Goal: Ask a question: Seek information or help from site administrators or community

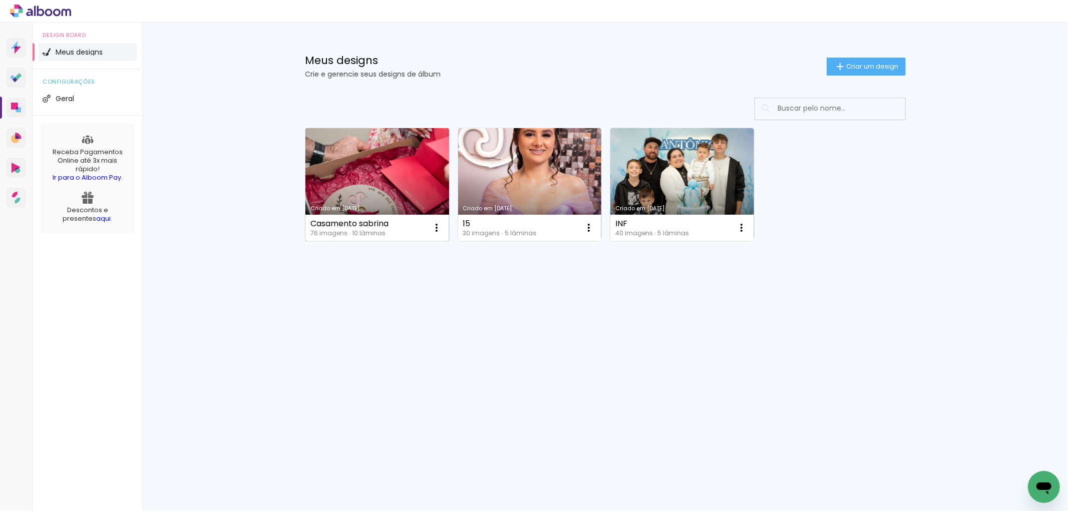
click at [410, 184] on link "Criado em [DATE]" at bounding box center [378, 184] width 144 height 113
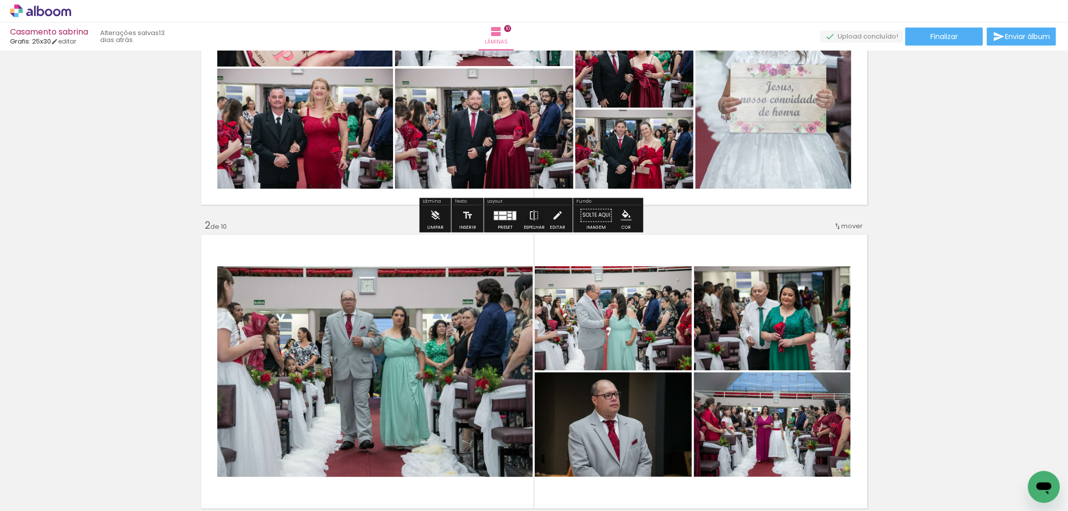
scroll to position [167, 0]
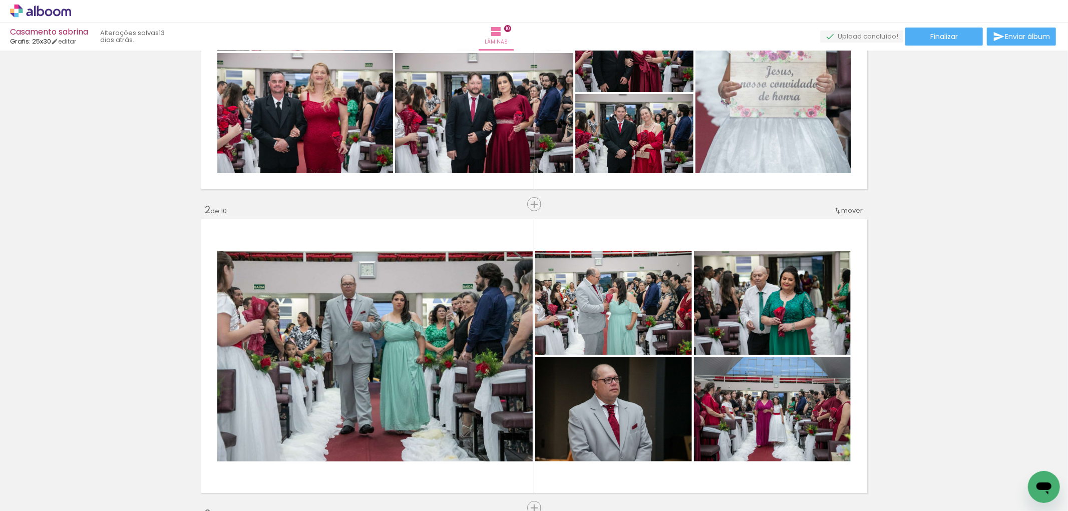
click at [0, 0] on input "Todas as fotos" at bounding box center [0, 0] width 0 height 0
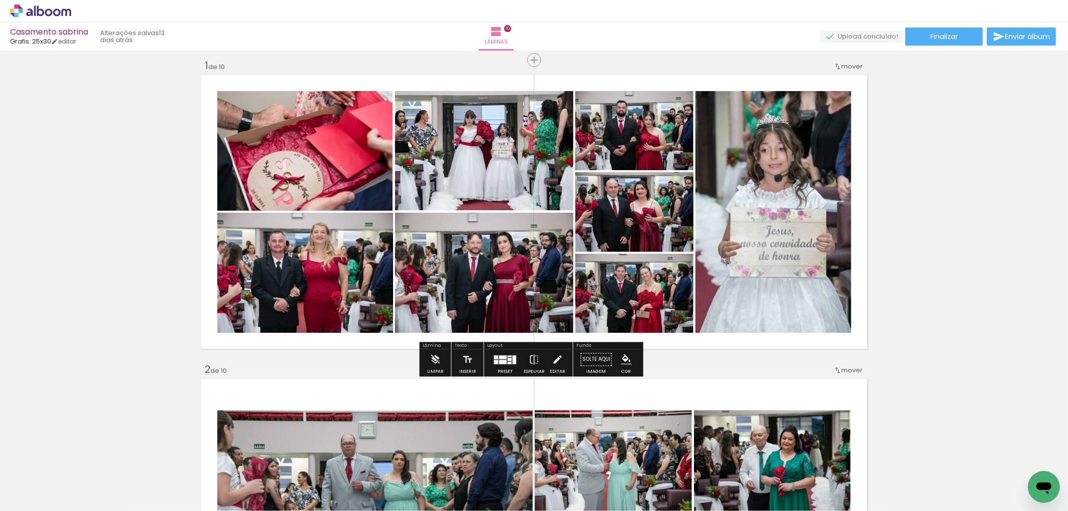
scroll to position [0, 0]
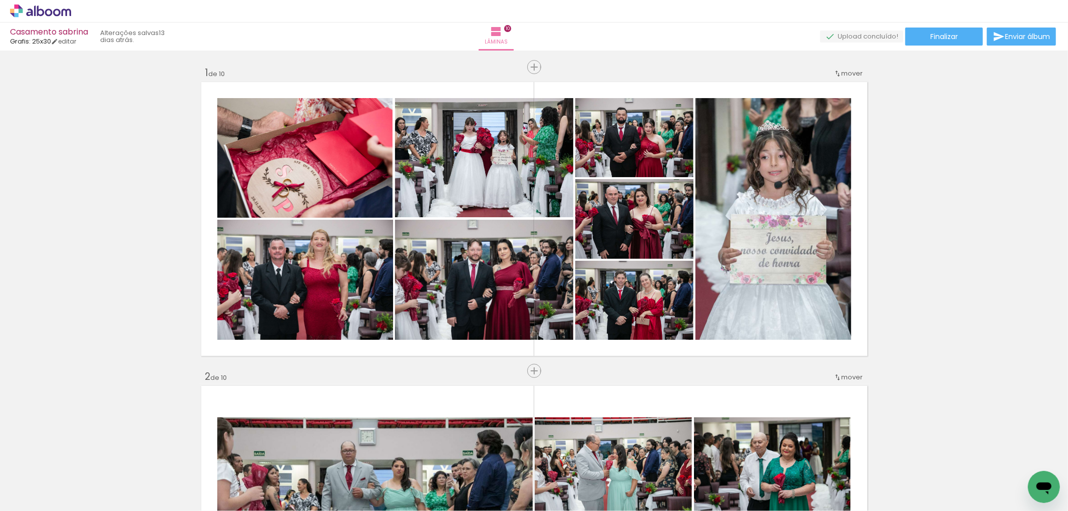
click at [1039, 488] on icon "Abrir janela de mensagens" at bounding box center [1043, 488] width 15 height 12
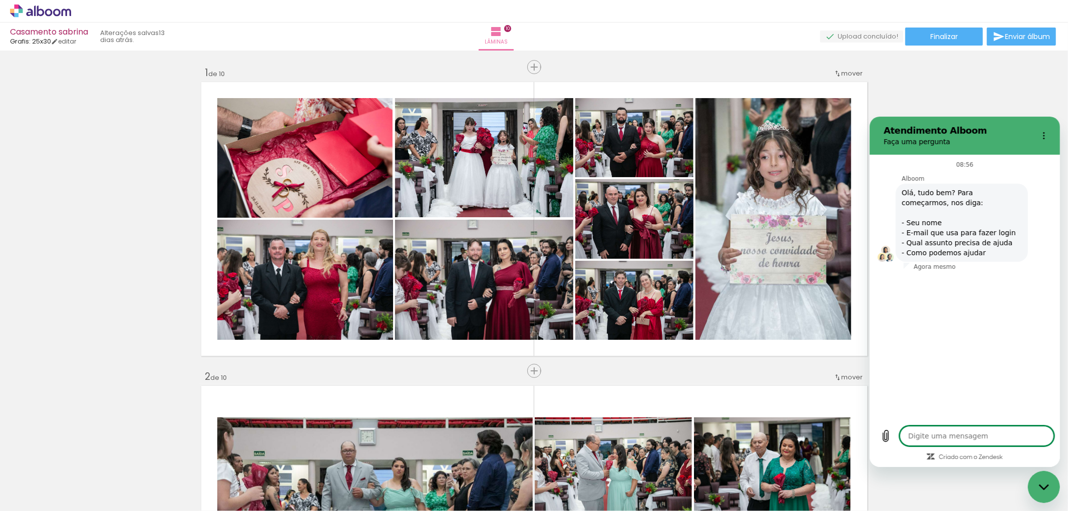
type textarea "x"
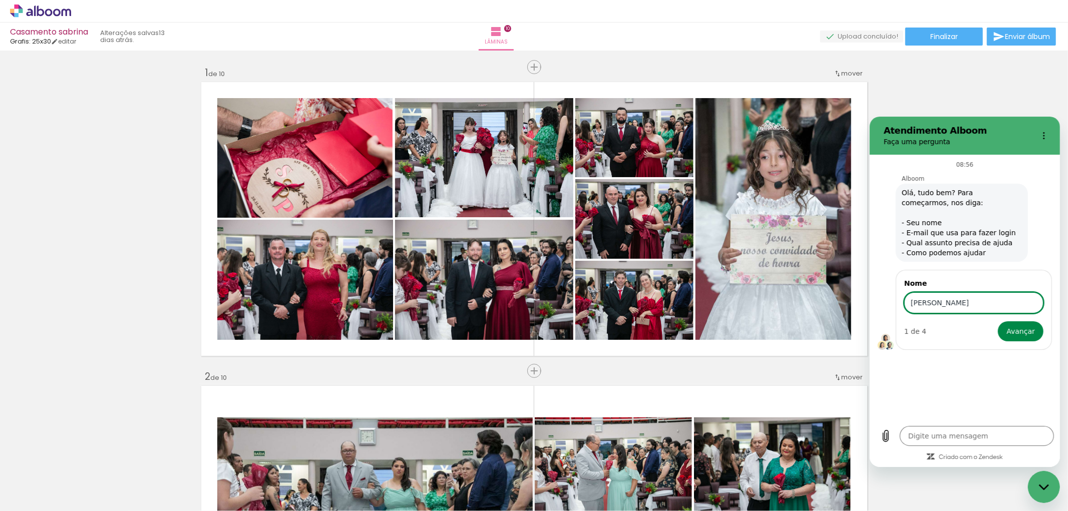
type input "[PERSON_NAME]"
click at [998, 321] on button "Avançar" at bounding box center [1021, 331] width 46 height 20
type textarea "x"
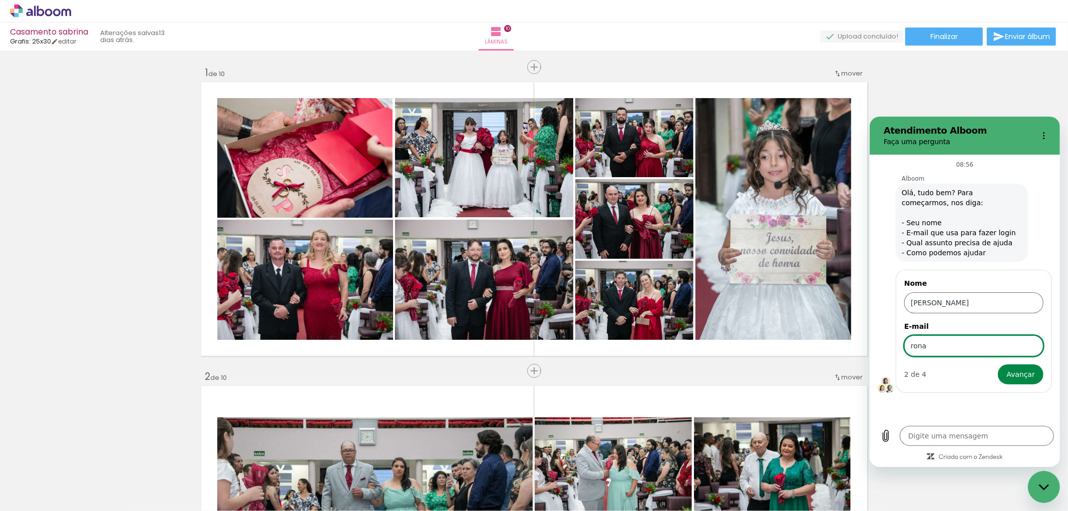
type input "[EMAIL_ADDRESS][DOMAIN_NAME]"
click at [998, 364] on button "Avançar" at bounding box center [1021, 374] width 46 height 20
type textarea "x"
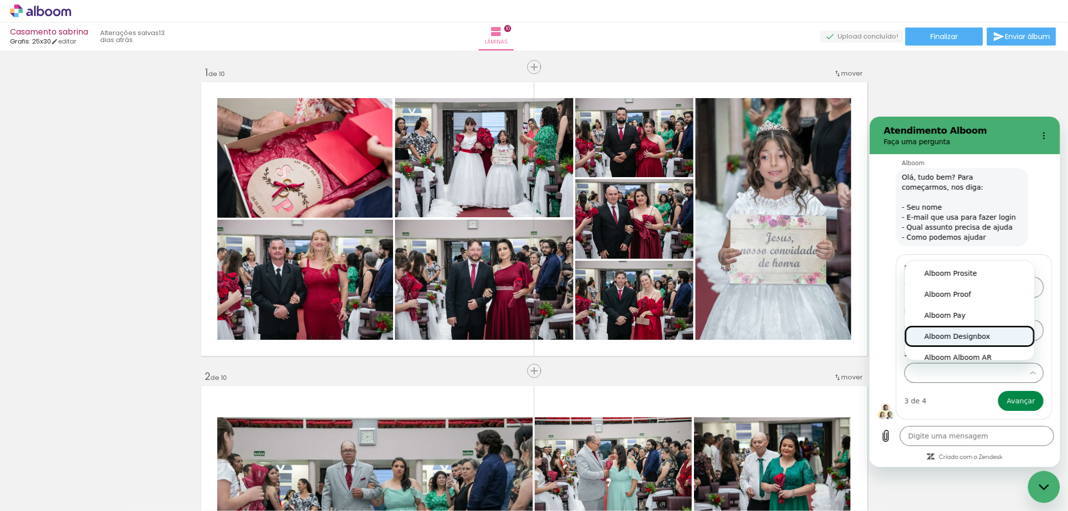
type input "Alboom Designbox"
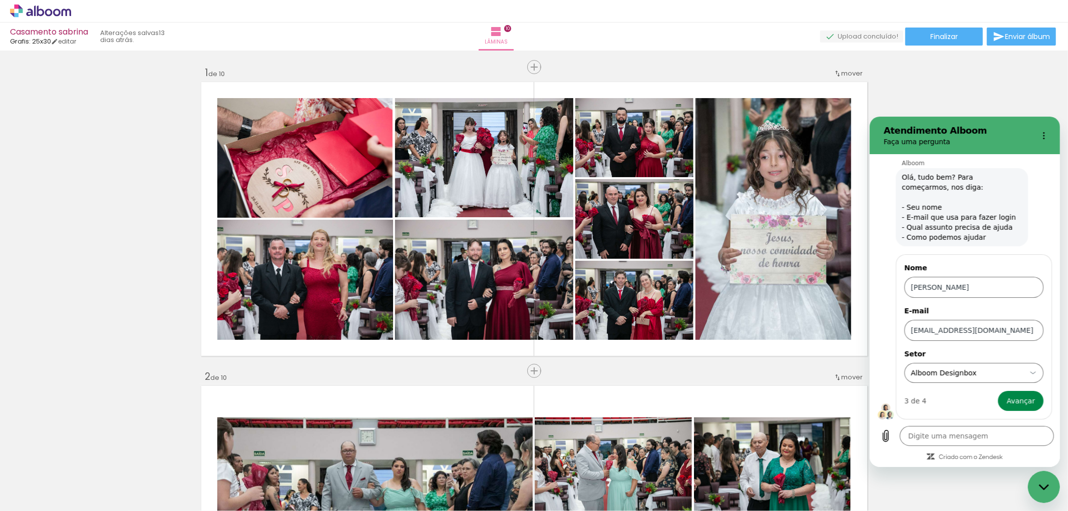
click at [998, 391] on button "Avançar" at bounding box center [1021, 401] width 46 height 20
type textarea "x"
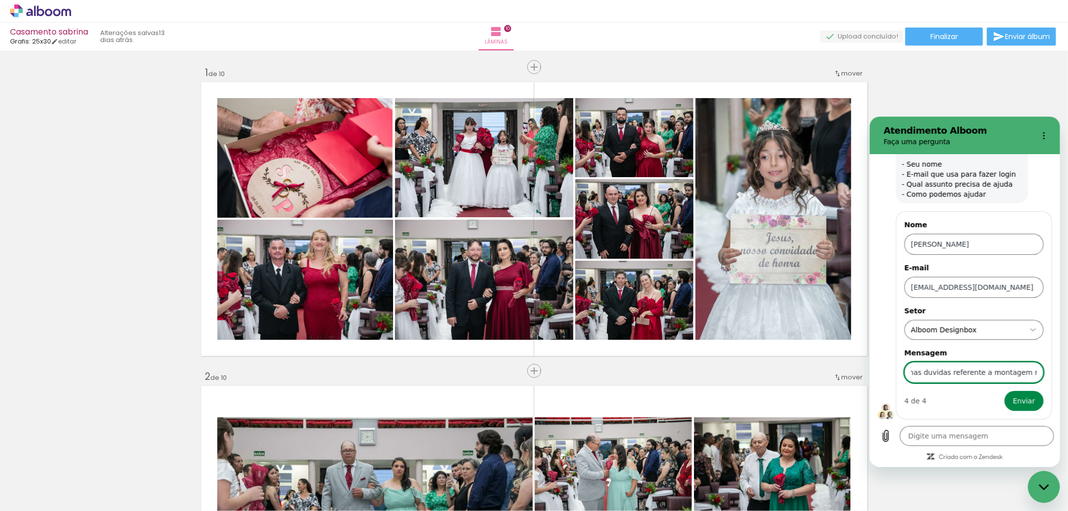
scroll to position [0, 48]
type input "Tenho algumas duvidas referente a montagem no site"
click at [1004, 391] on button "Enviar" at bounding box center [1023, 401] width 39 height 20
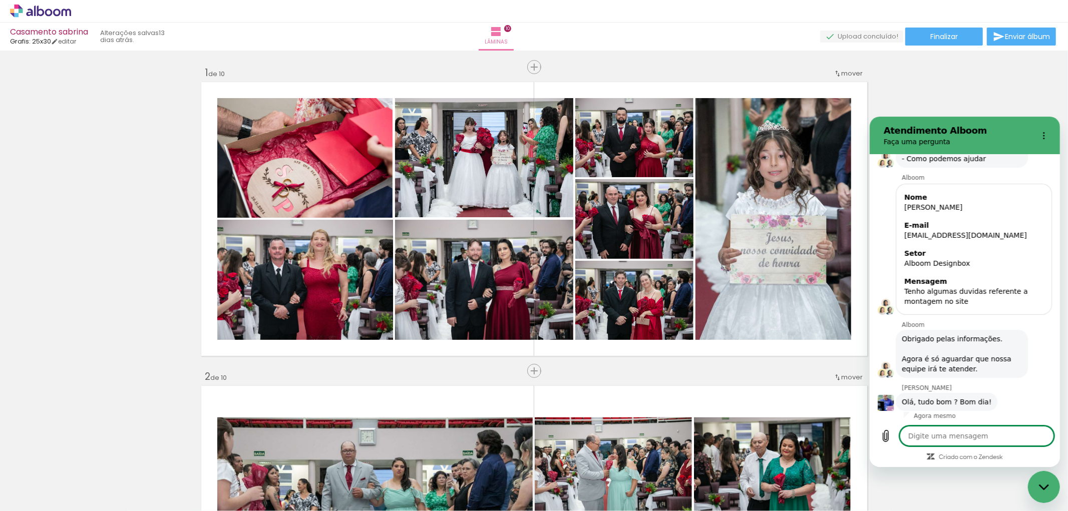
scroll to position [97, 0]
type textarea "x"
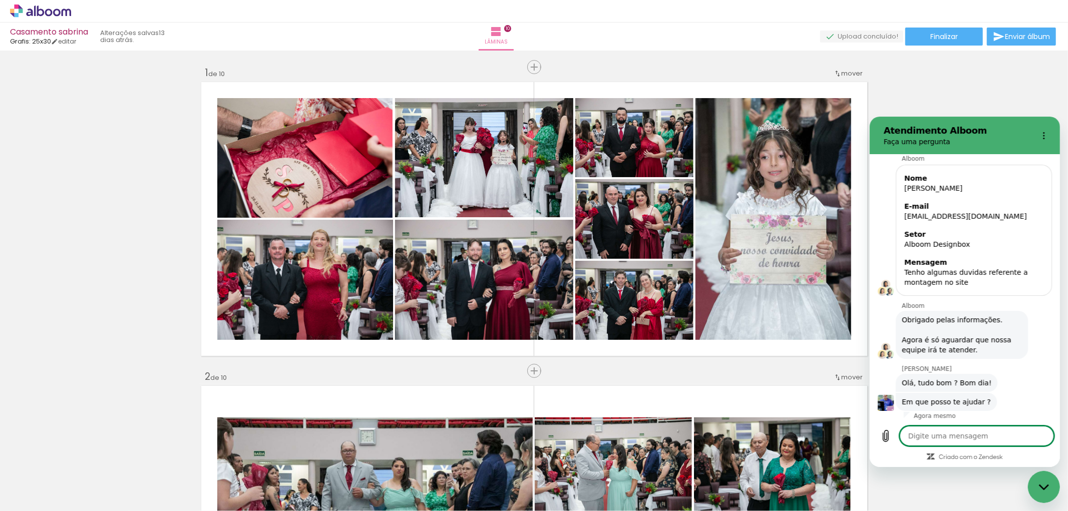
scroll to position [116, 0]
type textarea "o"
type textarea "x"
type textarea "op"
type textarea "x"
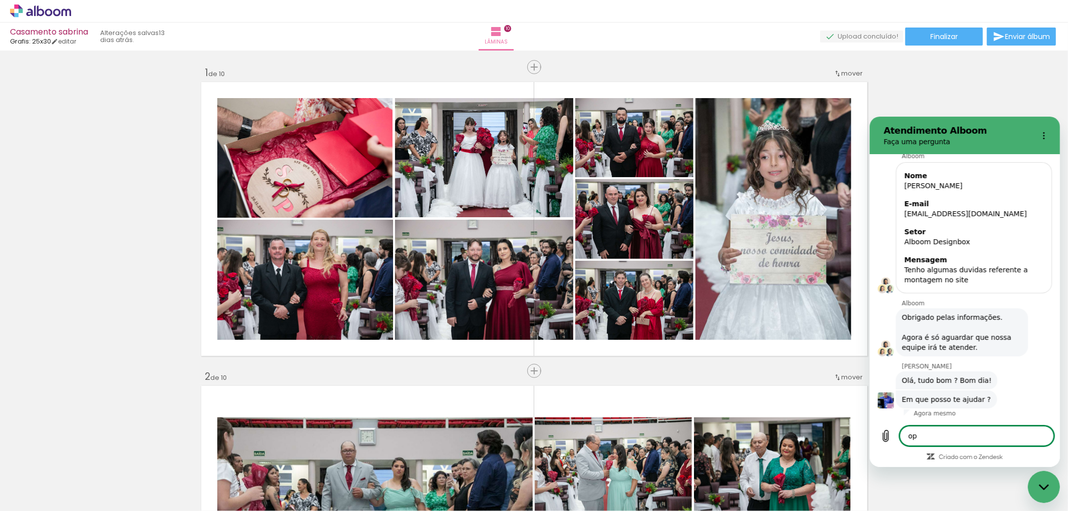
type textarea "opa"
type textarea "x"
type textarea "opa"
type textarea "x"
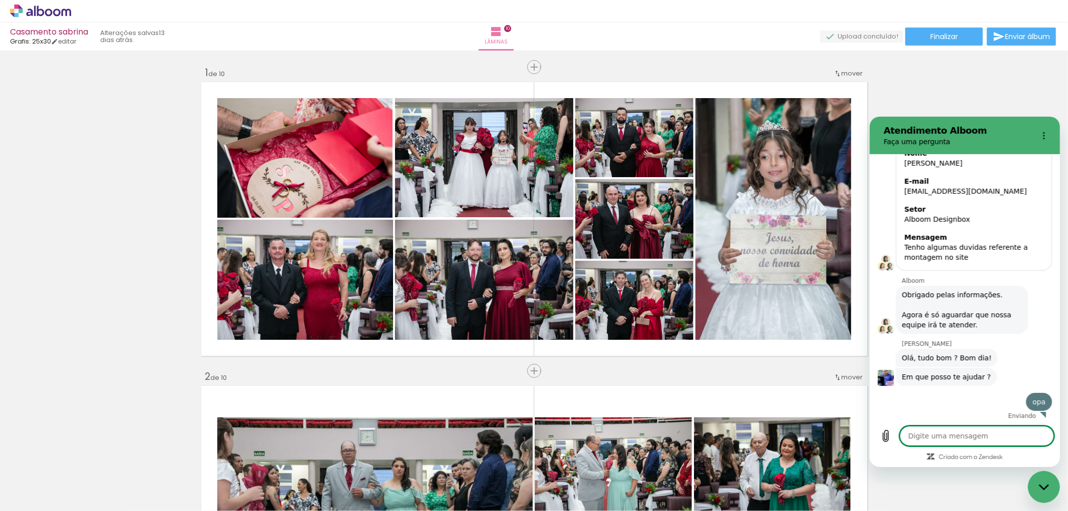
type textarea "b"
type textarea "x"
type textarea "bo"
type textarea "x"
type textarea "bom"
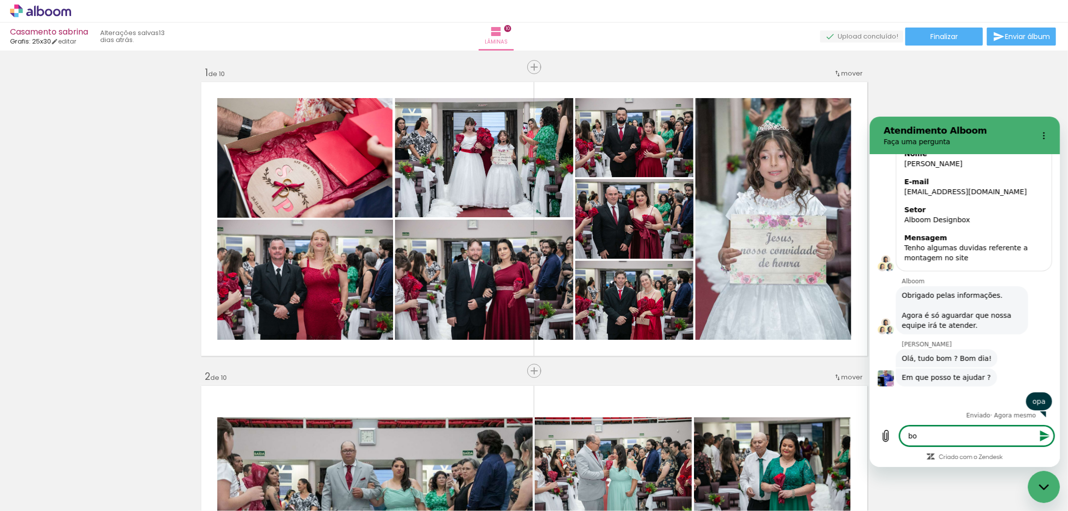
type textarea "x"
type textarea "bom"
type textarea "x"
type textarea "bom d"
type textarea "x"
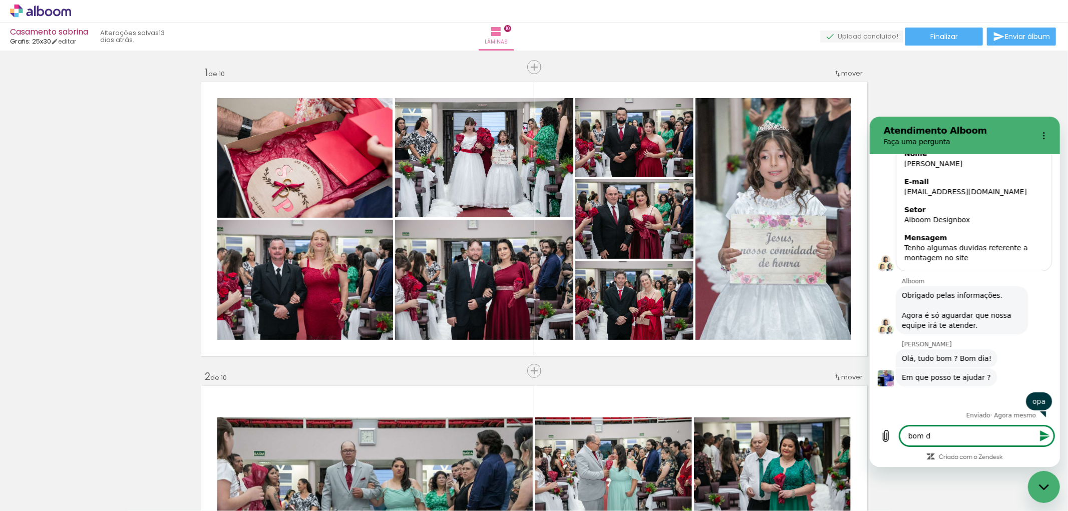
type textarea "bom di"
type textarea "x"
type textarea "bom dia"
type textarea "x"
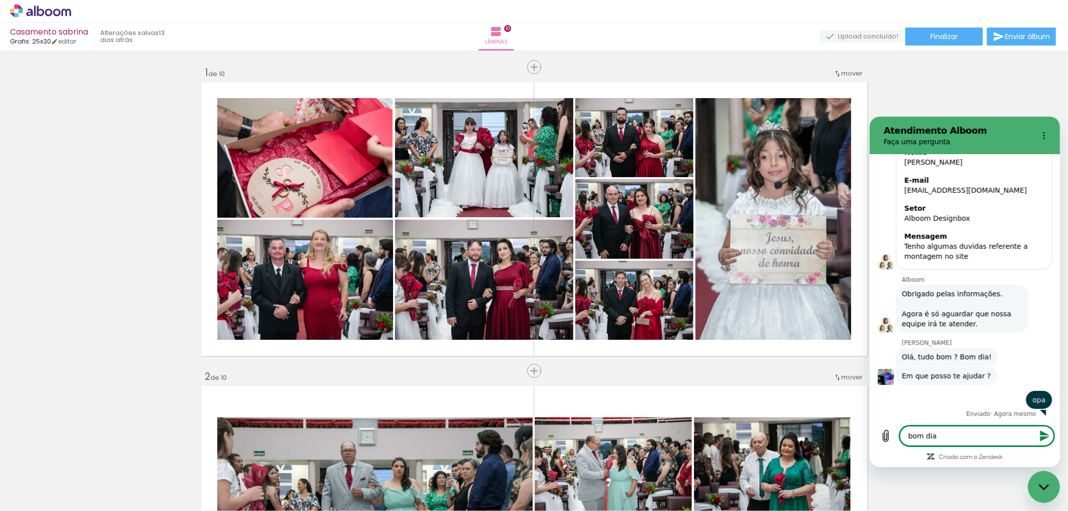
type textarea "bom dia"
type textarea "x"
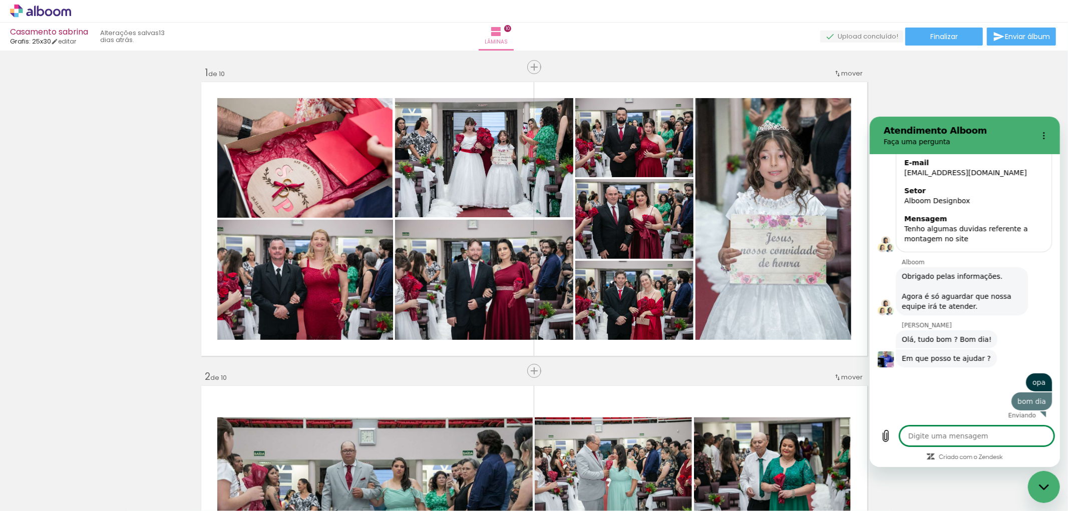
type textarea "x"
type textarea "b"
type textarea "x"
type textarea "bl"
type textarea "x"
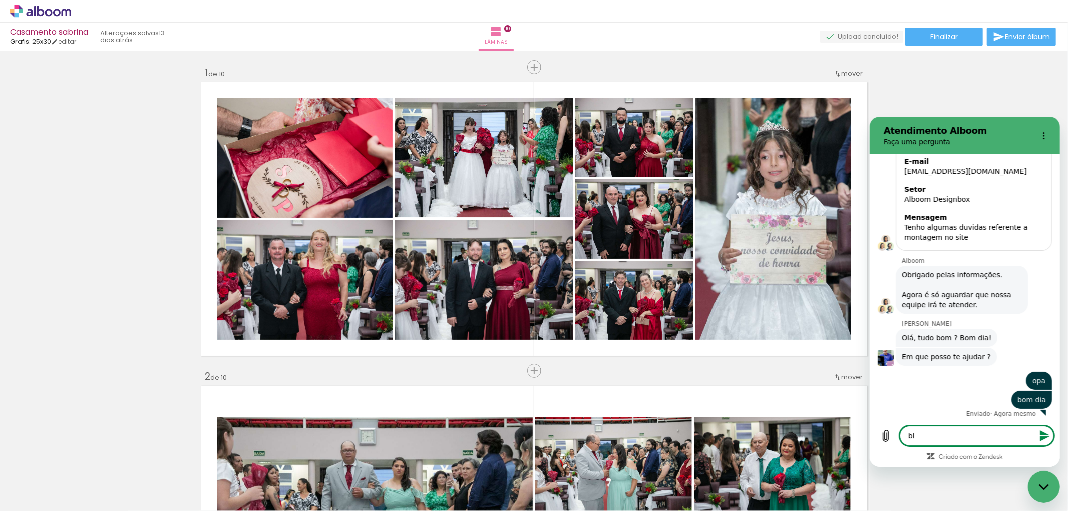
type textarea "blz"
type textarea "x"
type textarea "blza"
type textarea "x"
type textarea "blza"
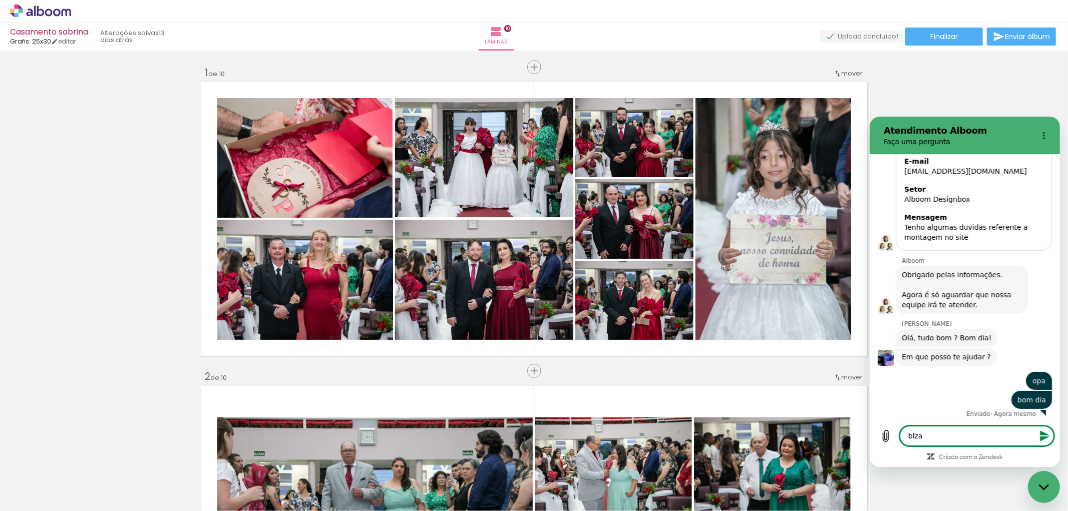
type textarea "x"
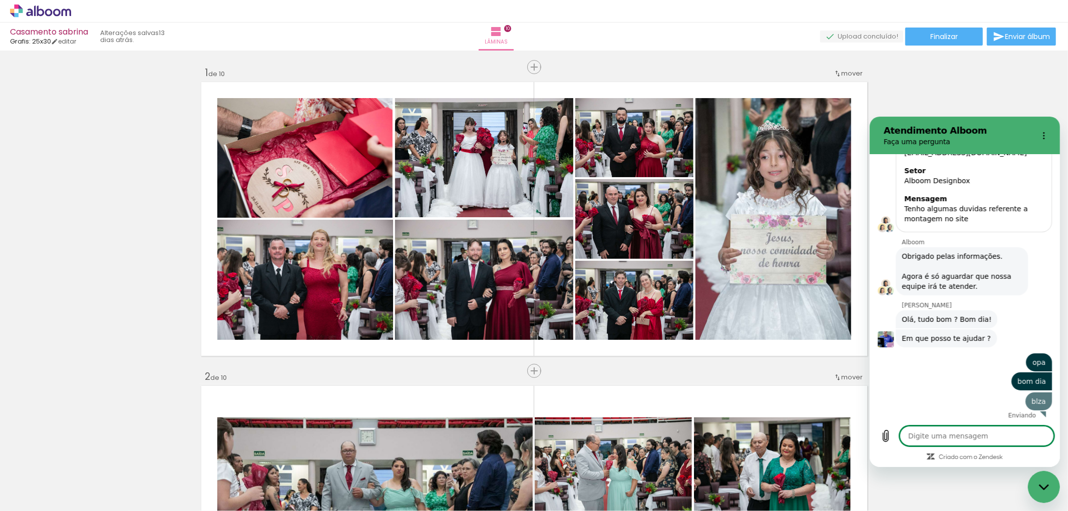
type textarea "v"
type textarea "x"
type textarea "vi"
type textarea "x"
type textarea "viu"
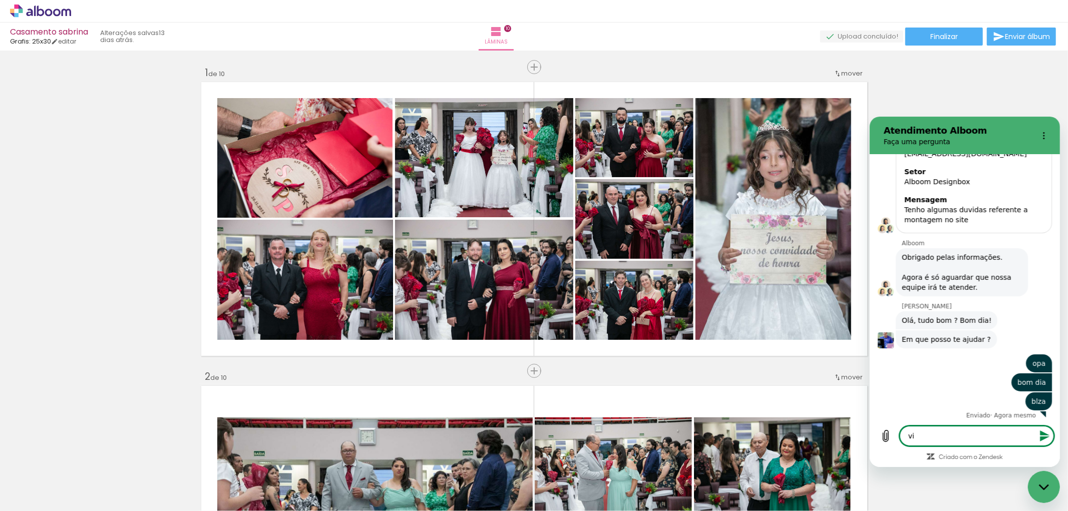
type textarea "x"
type textarea "viu"
type textarea "x"
type textarea "viu a"
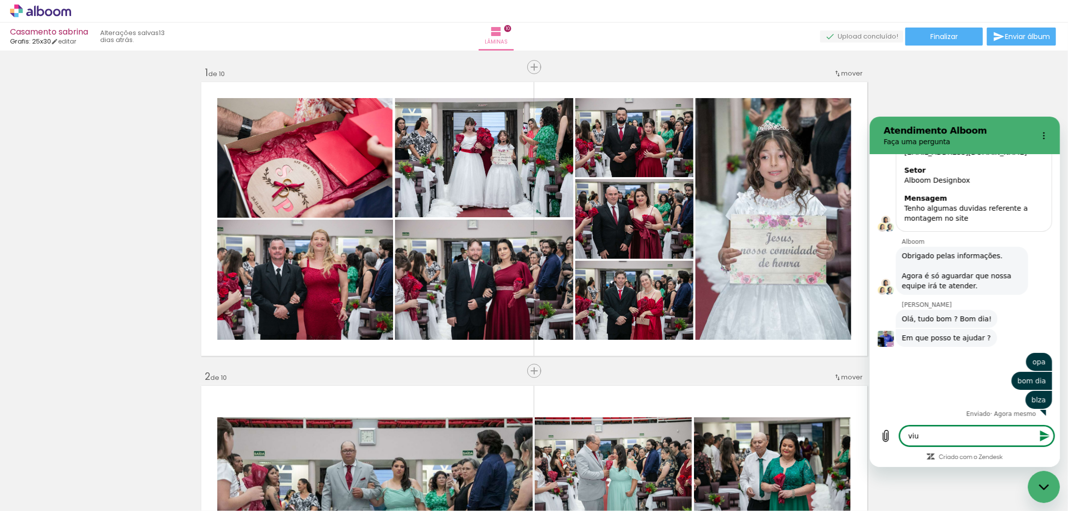
type textarea "x"
type textarea "viu a"
type textarea "x"
type textarea "viu a c"
type textarea "x"
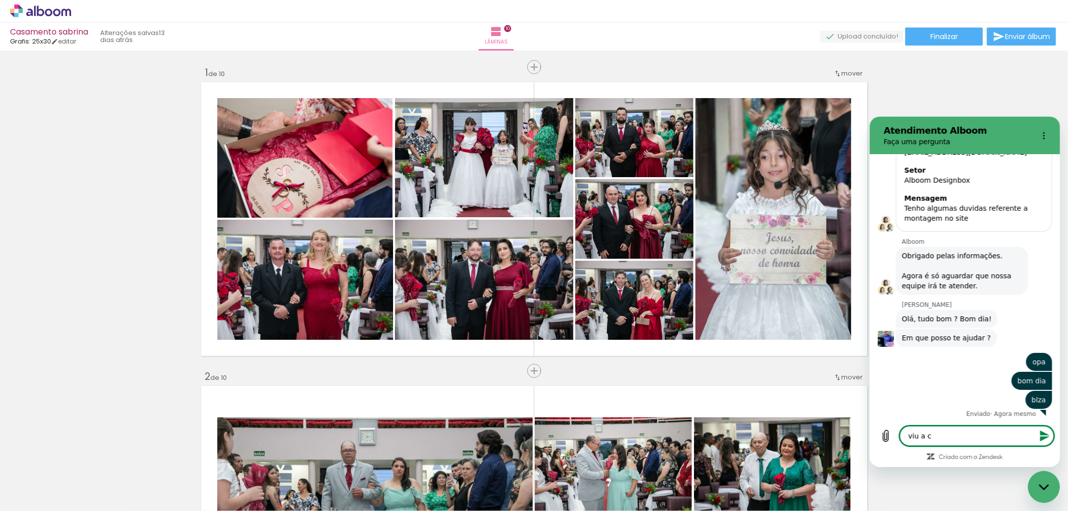
type textarea "viu a ca"
type textarea "x"
type textarea "viu a cap"
type textarea "x"
type textarea "viu a capa"
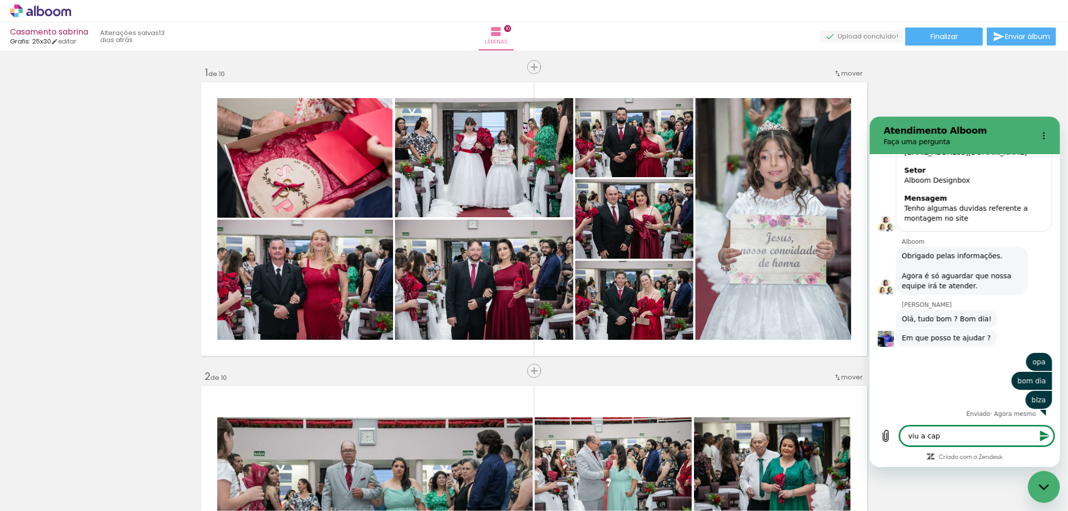
type textarea "x"
type textarea "viu a capa"
type textarea "x"
type textarea "viu a capa p"
type textarea "x"
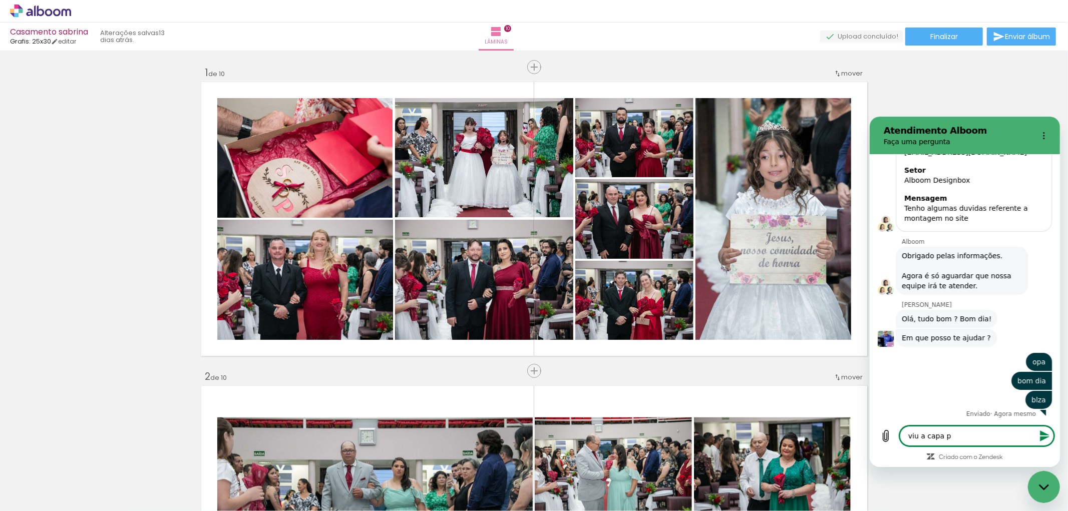
type textarea "viu a capa pa"
type textarea "x"
type textarea "viu a capa par"
type textarea "x"
type textarea "viu a capa para"
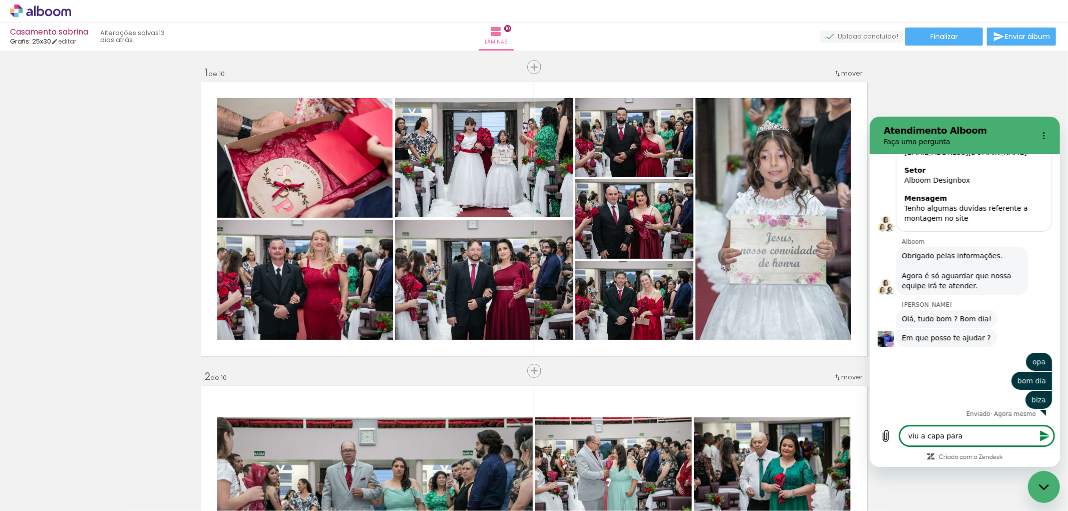
type textarea "x"
type textarea "viu a capa para"
type textarea "x"
type textarea "viu a capa para d"
type textarea "x"
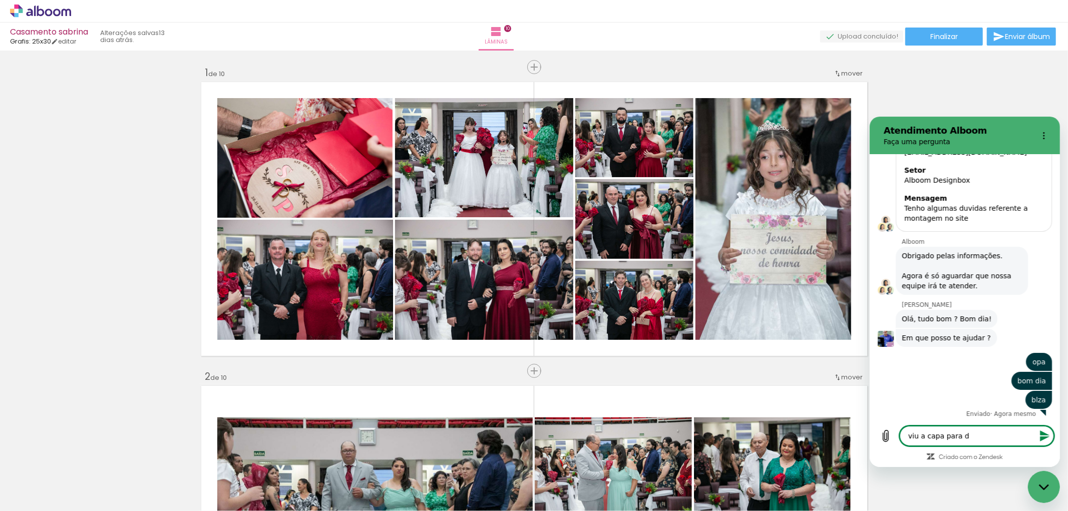
type textarea "viu a capa para di"
type textarea "x"
type textarea "viu a capa para dia"
type textarea "x"
type textarea "viu a capa para diag"
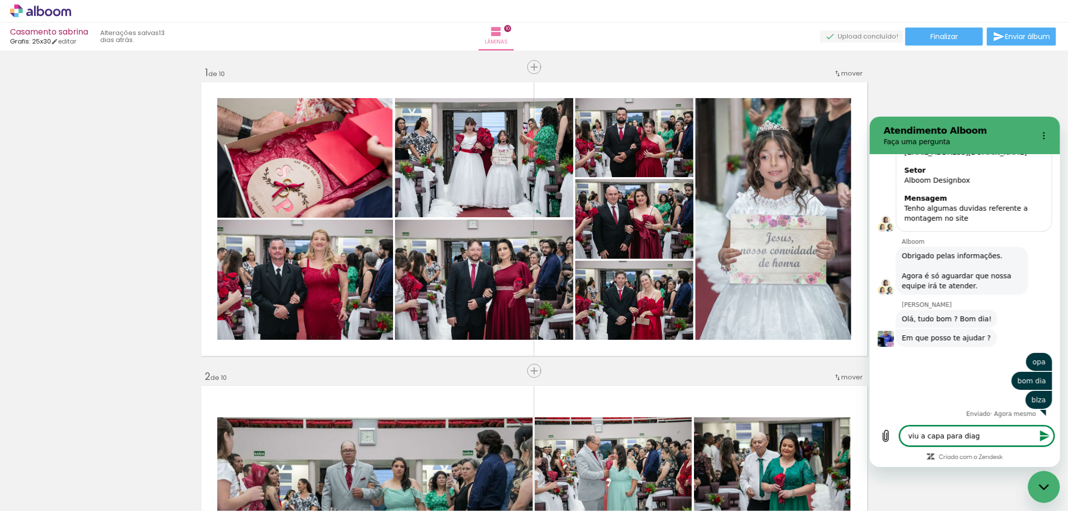
type textarea "x"
type textarea "viu a capa para diagr"
type textarea "x"
type textarea "viu a capa para diagra"
type textarea "x"
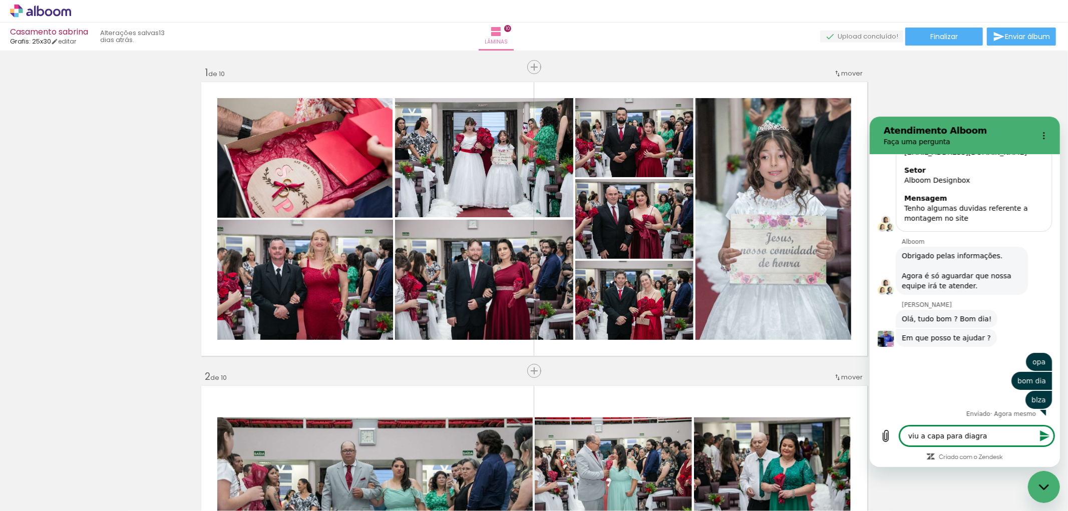
type textarea "viu a capa para diagram"
type textarea "x"
type textarea "viu a capa para diagrama"
type textarea "x"
type textarea "viu a capa para diagramaç"
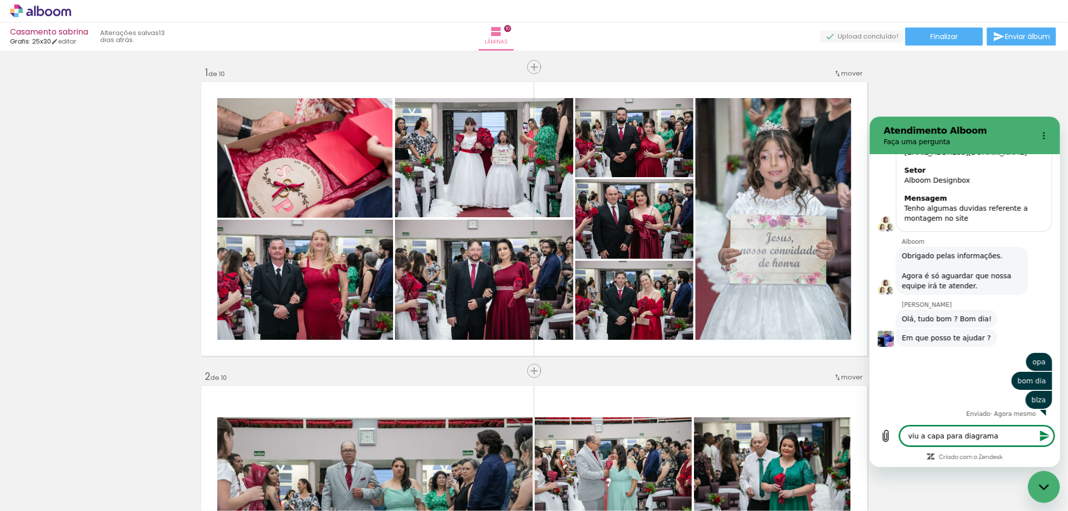
type textarea "x"
type textarea "viu a capa para diagramaçã"
type textarea "x"
type textarea "viu a capa para diagramação"
type textarea "x"
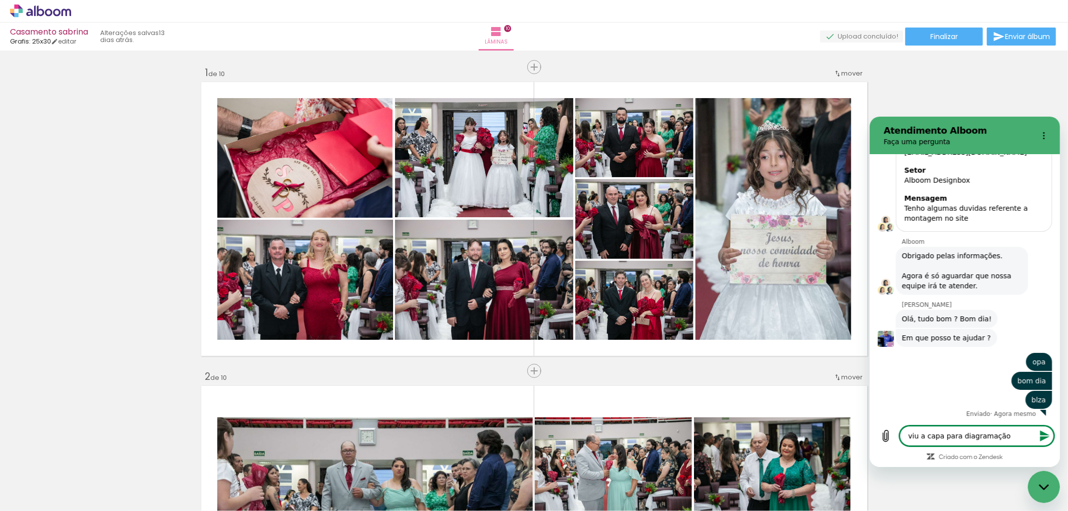
type textarea "viu a capa para diagramação"
type textarea "x"
type textarea "viu a capa para diagramação n"
type textarea "x"
type textarea "viu a capa para diagramação na"
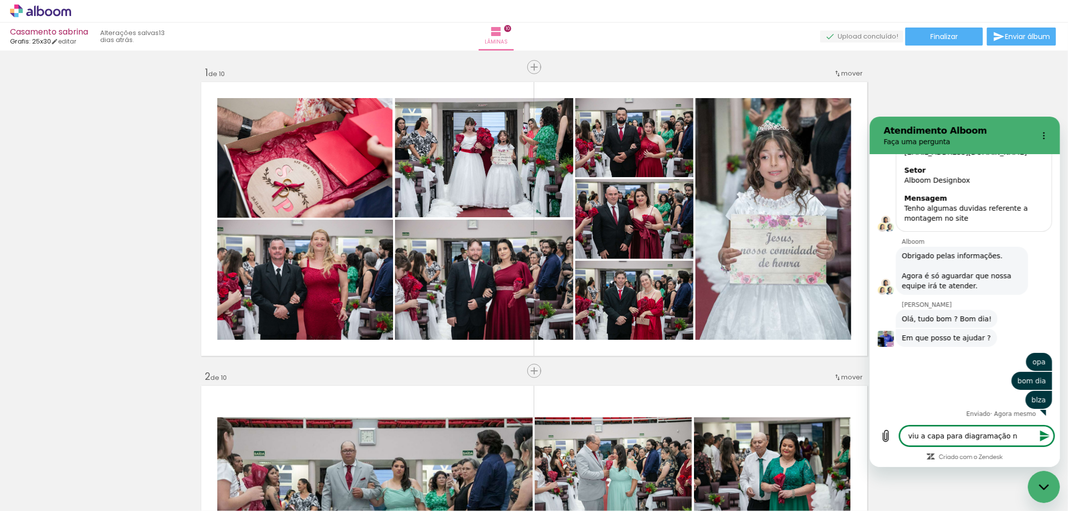
type textarea "x"
type textarea "viu a capa para diagramação nao"
type textarea "x"
type textarea "viu a capa para diagramação nao"
type textarea "x"
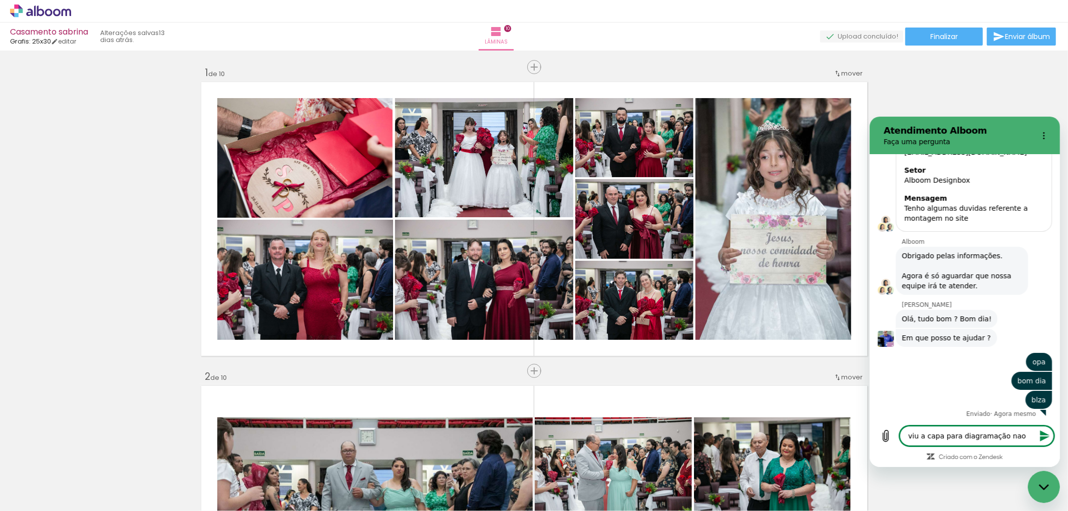
type textarea "viu a capa para diagramação nao e"
type textarea "x"
type textarea "viu a capa para diagramação nao es"
type textarea "x"
type textarea "viu a capa para diagramação nao est"
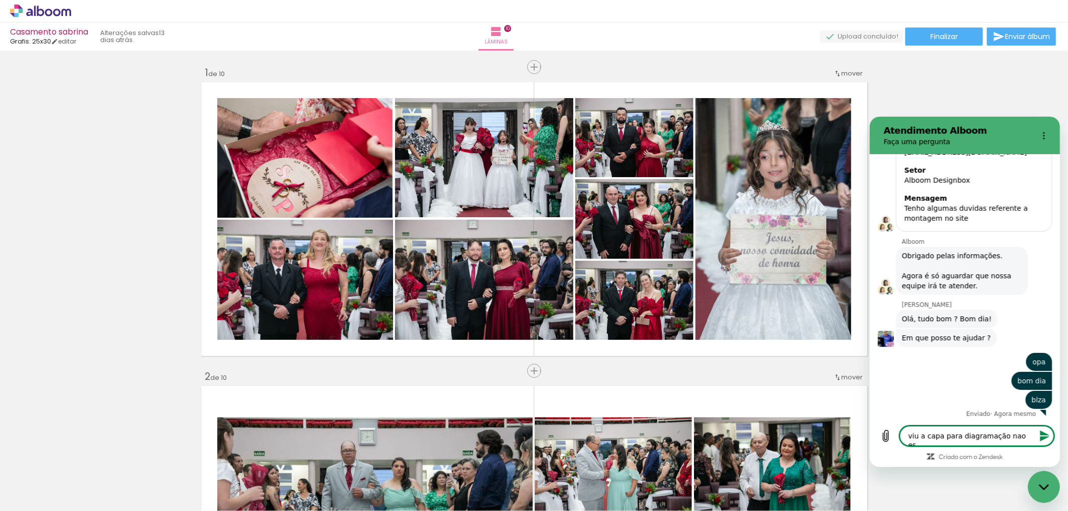
type textarea "x"
type textarea "viu a capa para diagramação nao esta"
type textarea "x"
type textarea "viu a capa para diagramação nao esta"
type textarea "x"
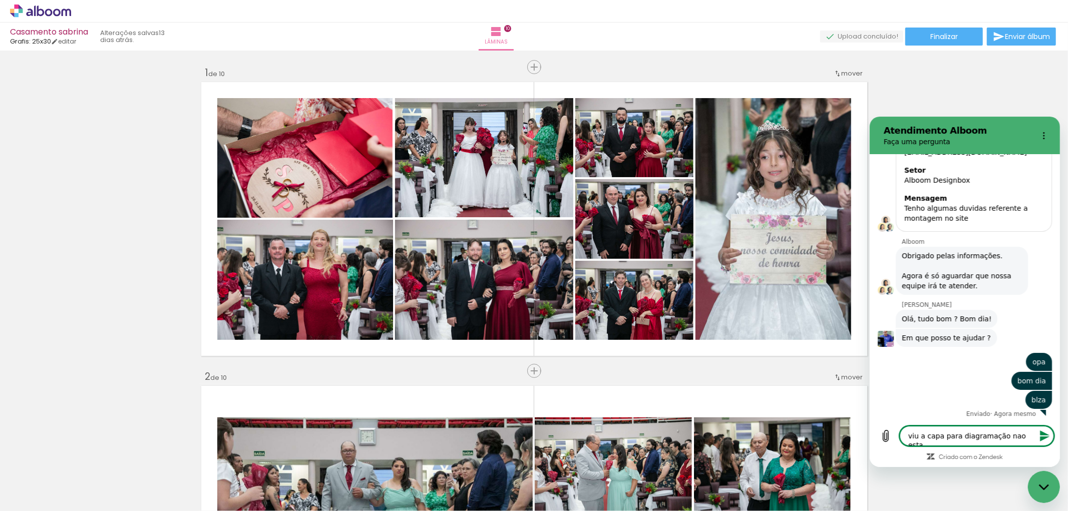
type textarea "viu a capa para diagramação nao esta a"
type textarea "x"
type textarea "viu a capa para diagramação nao esta ap"
type textarea "x"
type textarea "viu a capa para diagramação nao esta apa"
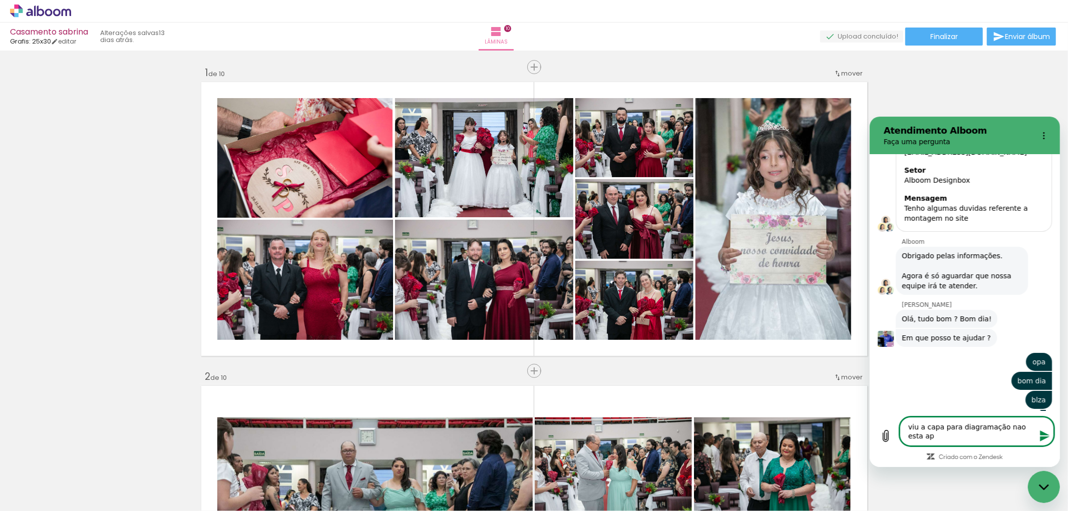
type textarea "x"
type textarea "viu a capa para diagramação nao esta apar"
type textarea "x"
type textarea "viu a capa para diagramação nao esta apare"
type textarea "x"
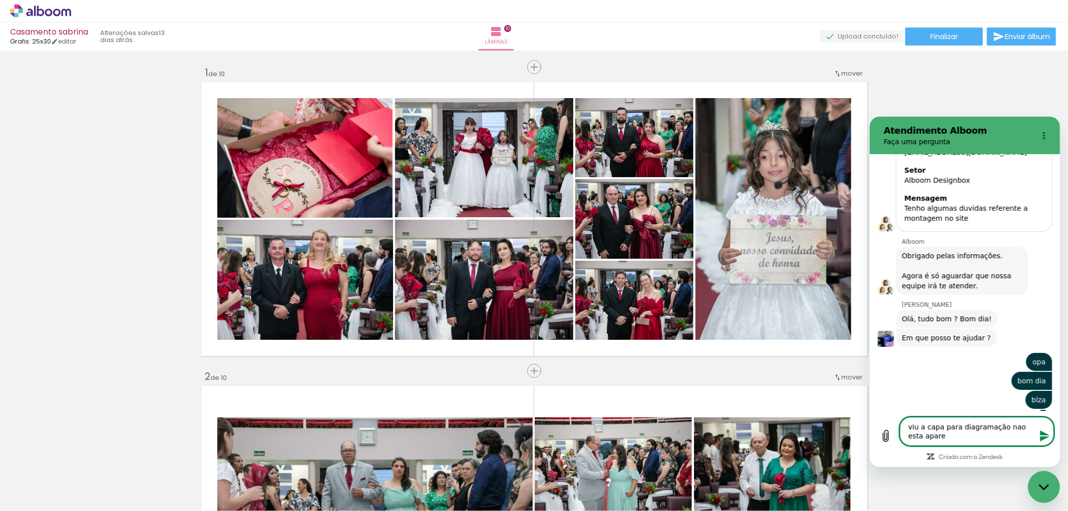
type textarea "viu a capa para diagramação nao esta aparec"
type textarea "x"
type textarea "viu a capa para diagramação nao esta aparece"
type textarea "x"
type textarea "viu a capa para diagramação nao esta aparecen"
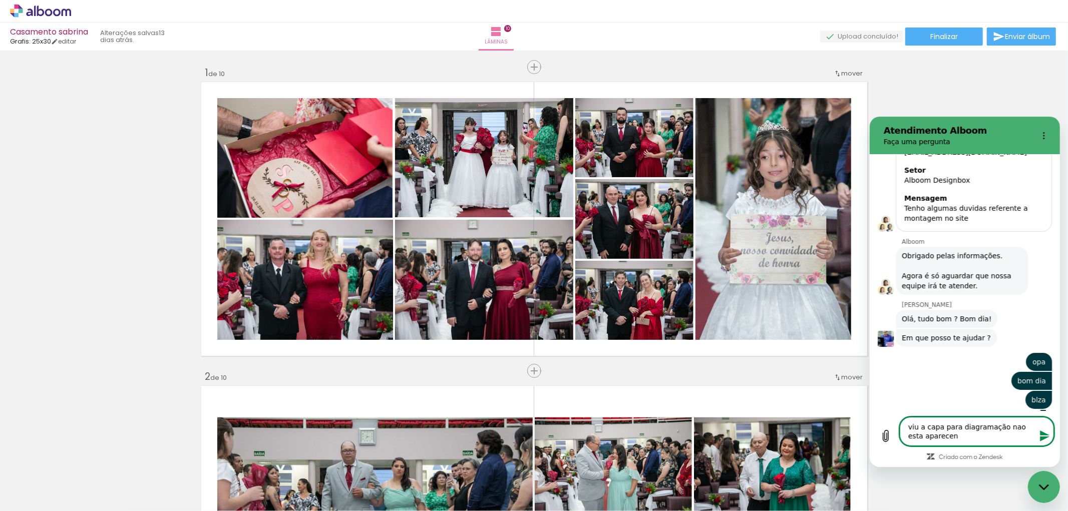
type textarea "x"
type textarea "viu a capa para diagramação nao esta aparecend"
type textarea "x"
type textarea "viu a capa para diagramação nao esta aparecendo"
type textarea "x"
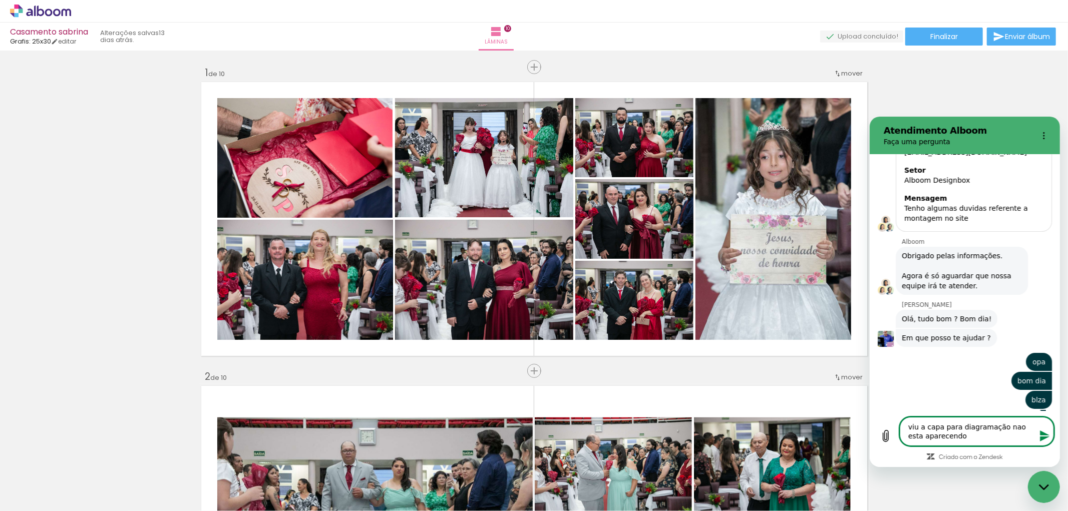
type textarea "viu a capa para diagramação nao esta aparecendo,"
type textarea "x"
type textarea "viu a capa para diagramação nao esta aparecendo,"
type textarea "x"
type textarea "viu a capa para diagramação nao esta aparecendo, d"
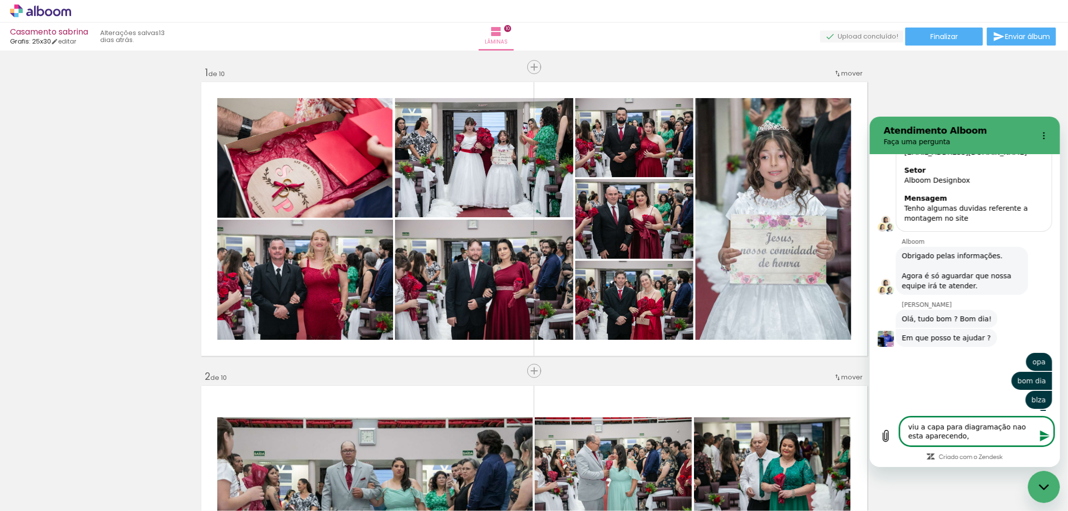
type textarea "x"
type textarea "viu a capa para diagramação nao esta aparecendo, de"
type textarea "x"
type textarea "viu a capa para diagramação nao esta aparecendo, dep"
type textarea "x"
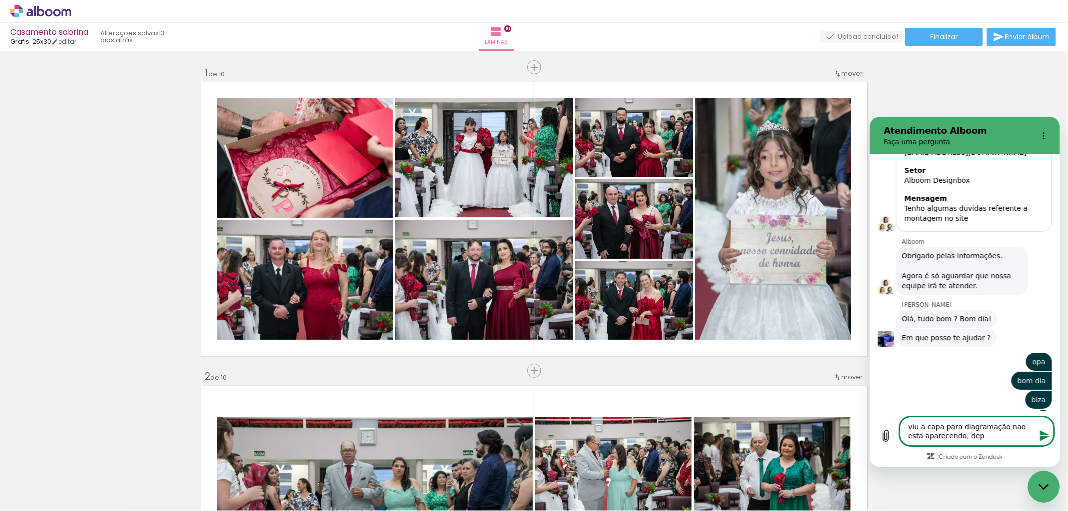
type textarea "viu a capa para diagramação nao esta aparecendo, depe"
type textarea "x"
type textarea "viu a capa para diagramação nao esta aparecendo, depen"
type textarea "x"
type textarea "viu a capa para diagramação nao esta aparecendo, depend"
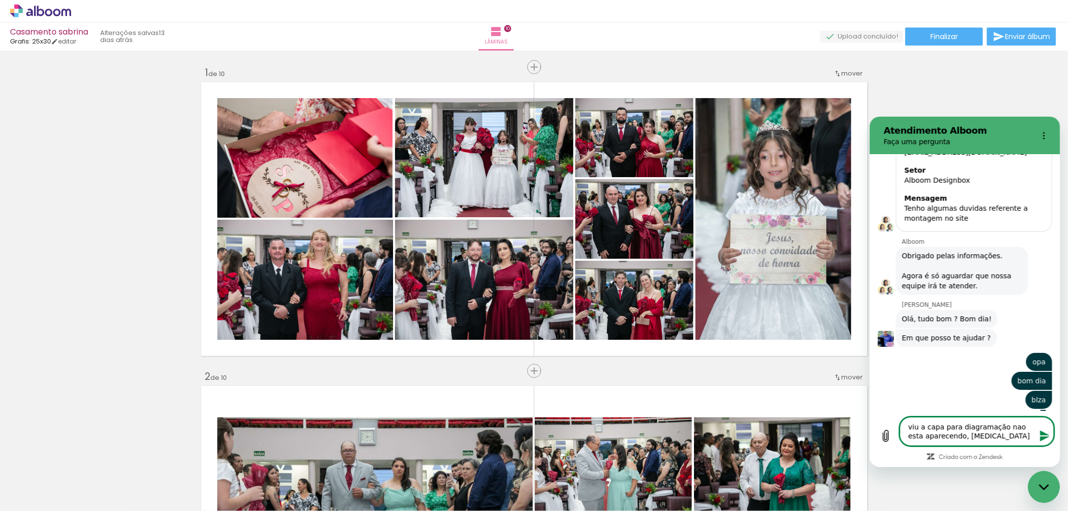
type textarea "x"
type textarea "viu a capa para diagramação nao esta aparecendo, depende"
type textarea "x"
type textarea "viu a capa para diagramação nao esta aparecendo, depende"
type textarea "x"
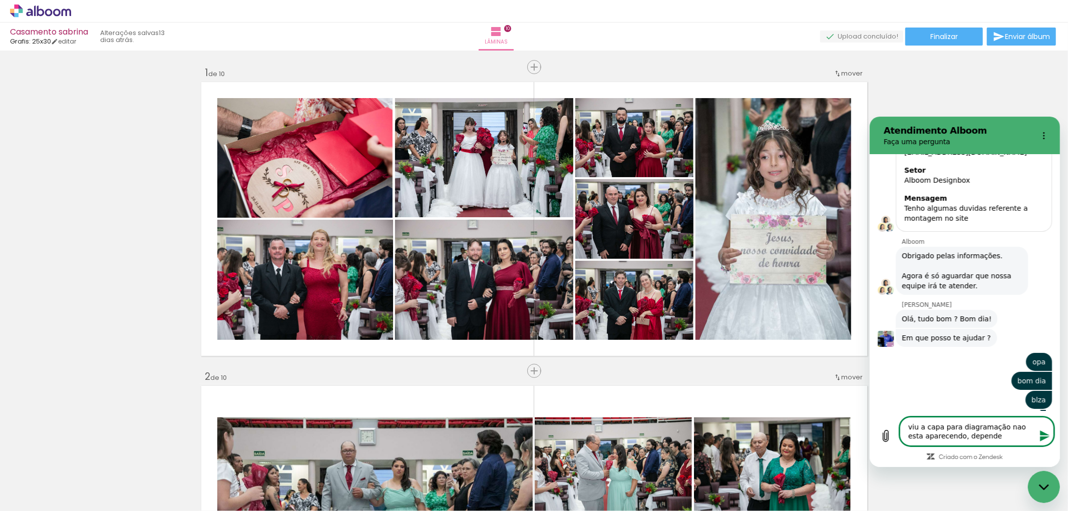
type textarea "viu a capa para diagramação nao esta aparecendo, depende d"
type textarea "x"
type textarea "viu a capa para diagramação nao esta aparecendo, depende do"
type textarea "x"
type textarea "viu a capa para diagramação nao esta aparecendo, depende do"
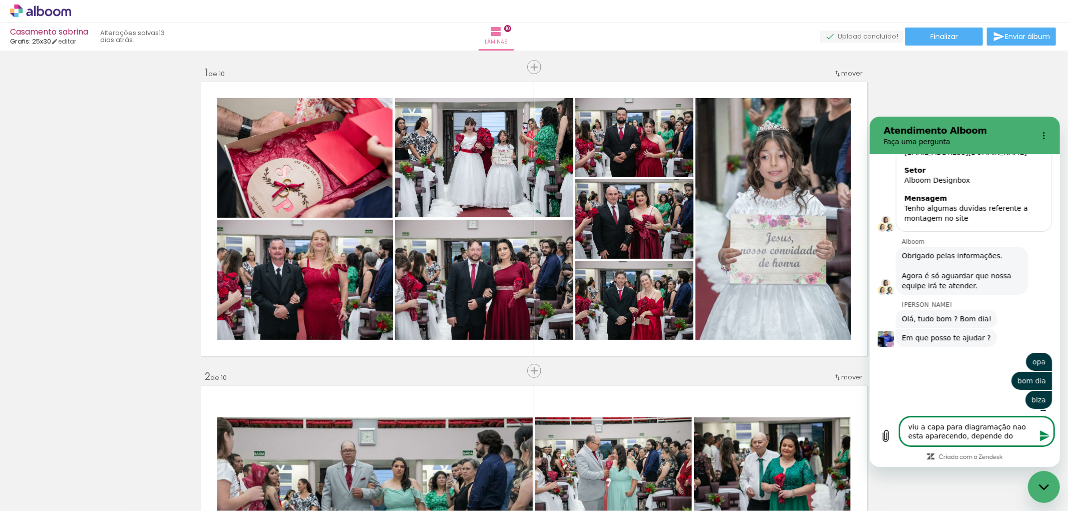
type textarea "x"
type textarea "viu a capa para diagramação nao esta aparecendo, depende do q"
type textarea "x"
type textarea "viu a capa para diagramação nao esta aparecendo, depende do qu"
type textarea "x"
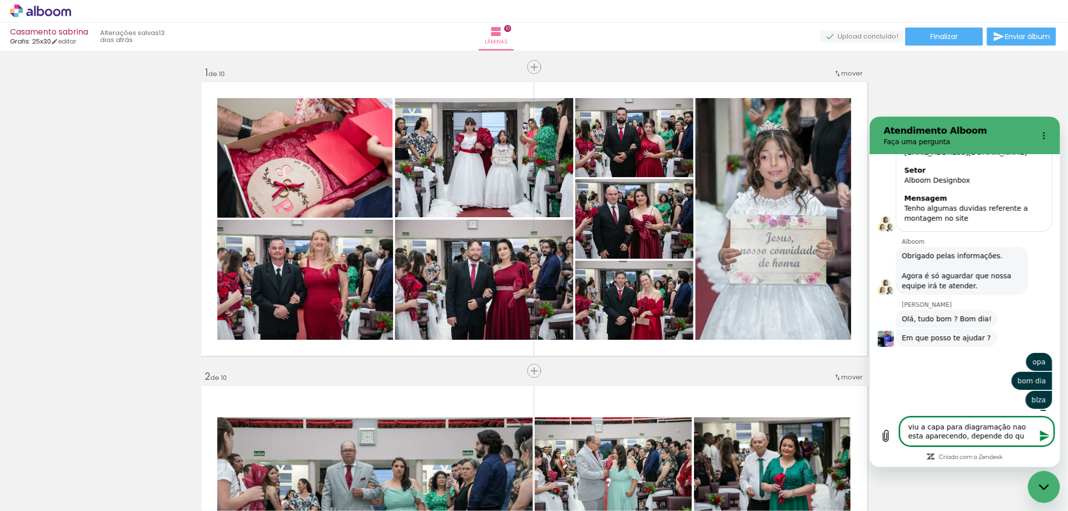
type textarea "viu a capa para diagramação nao esta aparecendo, depende do qua"
type textarea "x"
type textarea "viu a capa para diagramação nao esta aparecendo, depende do qual"
type textarea "x"
type textarea "viu a capa para diagramação nao esta aparecendo, depende do qual"
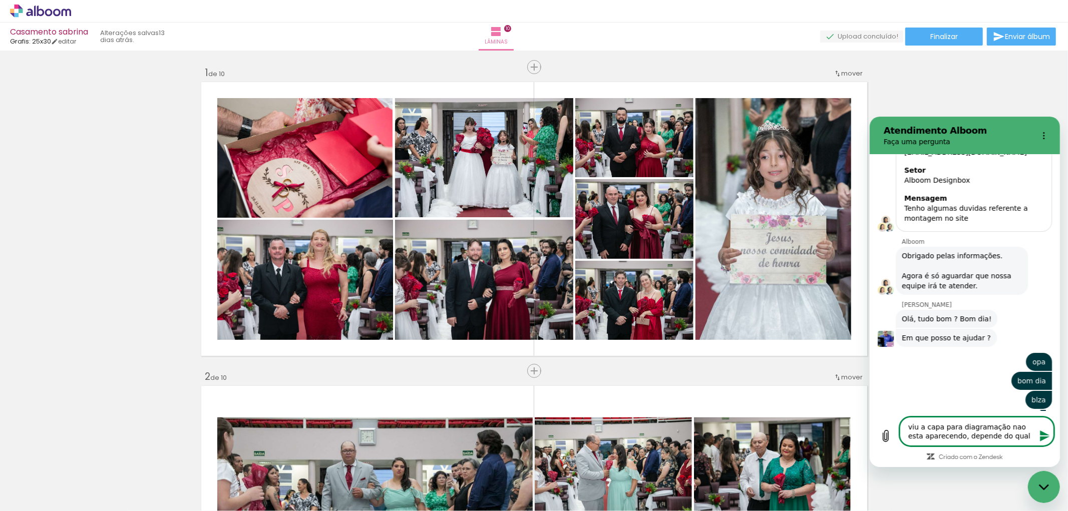
type textarea "x"
type textarea "viu a capa para diagramação nao esta aparecendo, depende do qual f"
type textarea "x"
type textarea "viu a capa para diagramação nao esta aparecendo, depende do qual fo"
type textarea "x"
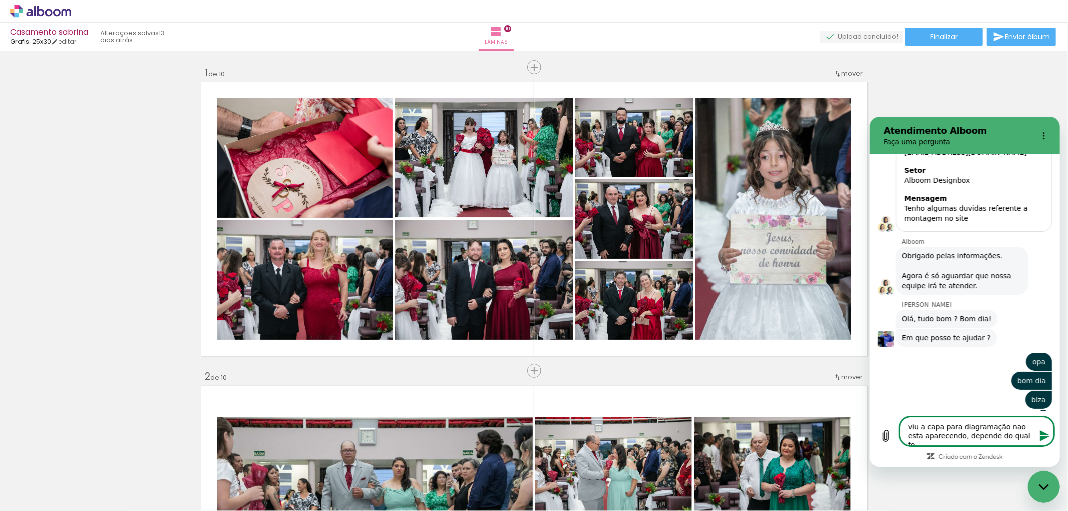
type textarea "viu a capa para diagramação nao esta aparecendo, depende do qual for"
type textarea "x"
type textarea "viu a capa para diagramação nao esta aparecendo, depende do qual forn"
type textarea "x"
type textarea "viu a capa para diagramação nao esta aparecendo, depende do qual forne"
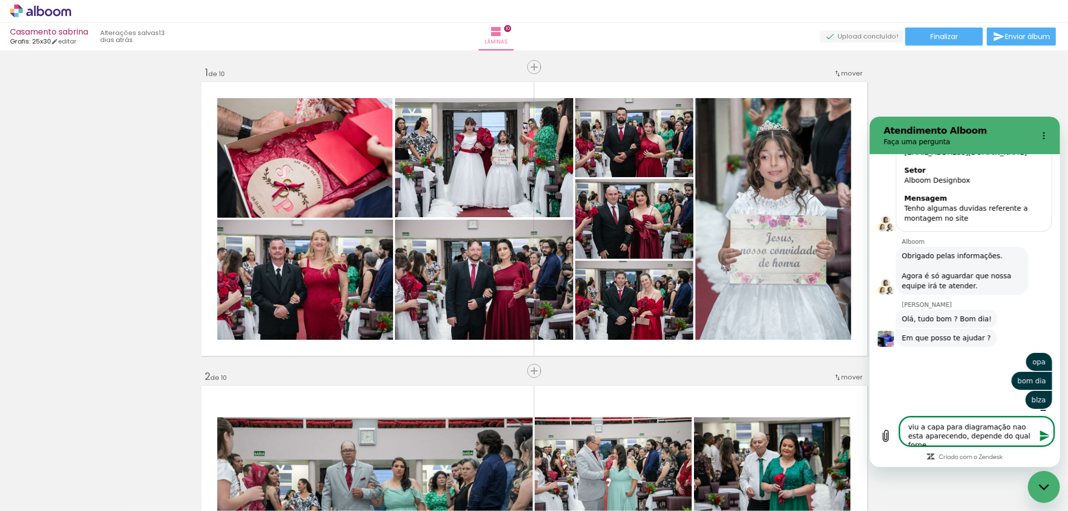
type textarea "x"
type textarea "viu a capa para diagramação nao esta aparecendo, depende do qual fornec"
type textarea "x"
type textarea "viu a capa para diagramação nao esta aparecendo, depende do qual fornece"
type textarea "x"
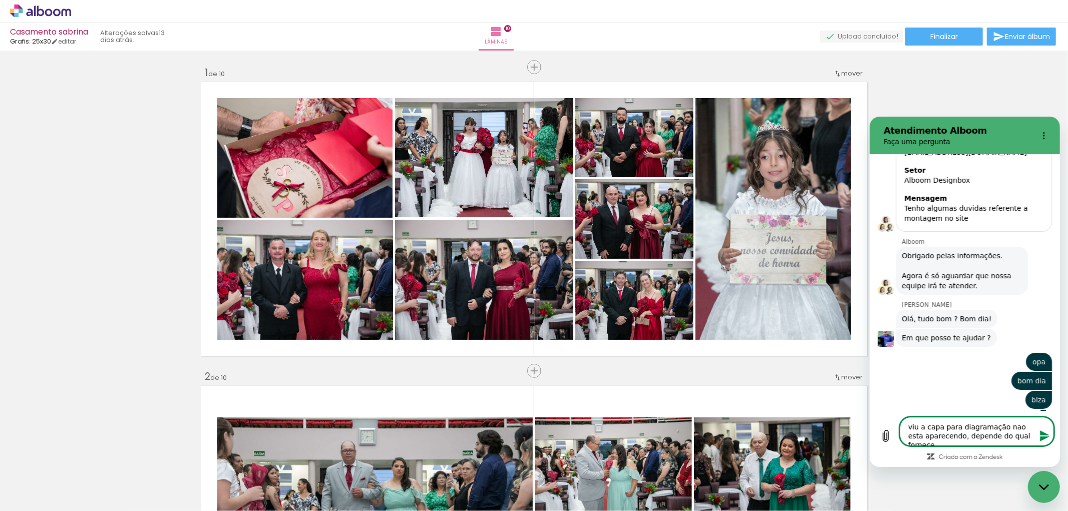
type textarea "viu a capa para diagramação nao esta aparecendo, depende do qual forneced"
type textarea "x"
type textarea "viu a capa para diagramação nao esta aparecendo, depende do qual fornecedo"
type textarea "x"
type textarea "viu a capa para diagramação nao esta aparecendo, depende do qual fornecedor"
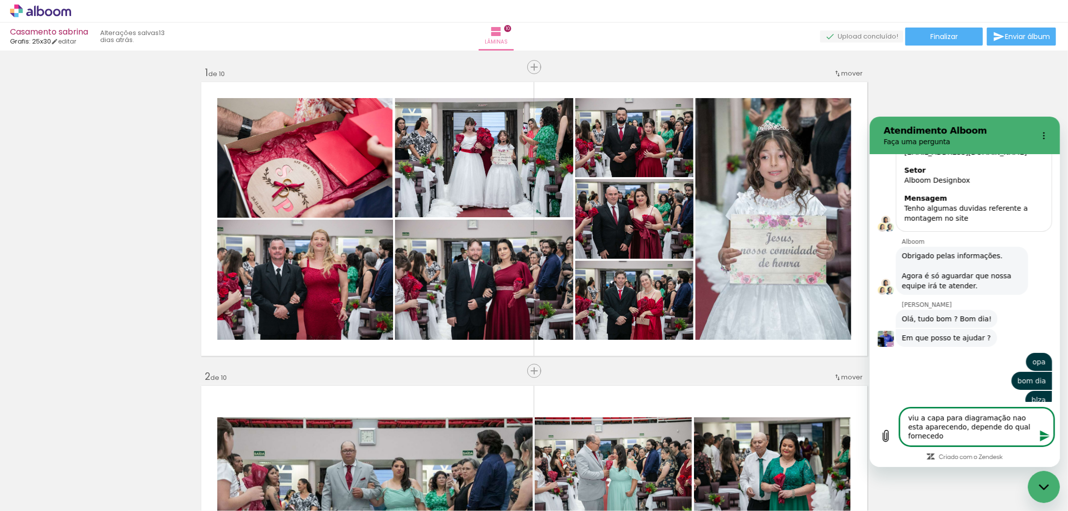
type textarea "x"
type textarea "viu a capa para diagramação nao esta aparecendo, depende do qual fornecedor"
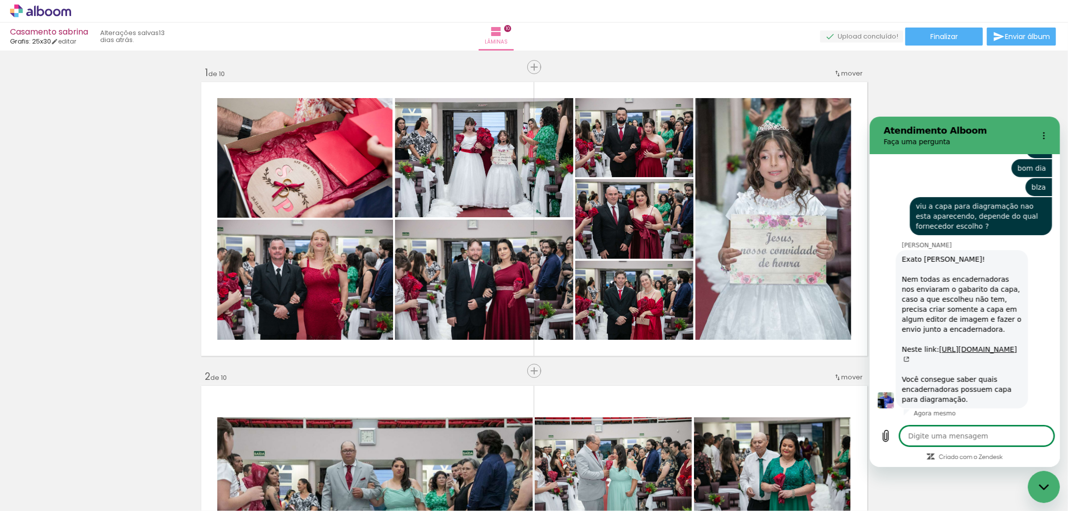
scroll to position [420, 0]
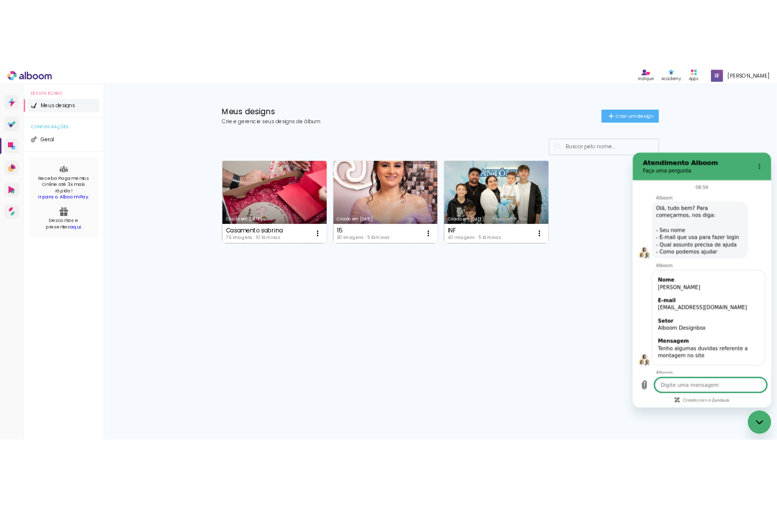
scroll to position [511, 0]
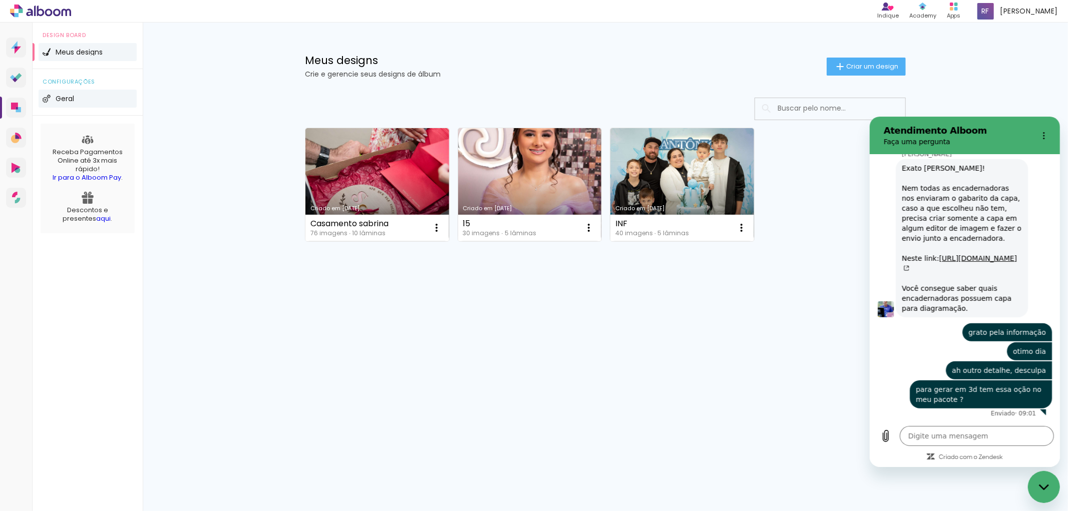
click at [68, 96] on span "Geral" at bounding box center [65, 98] width 19 height 7
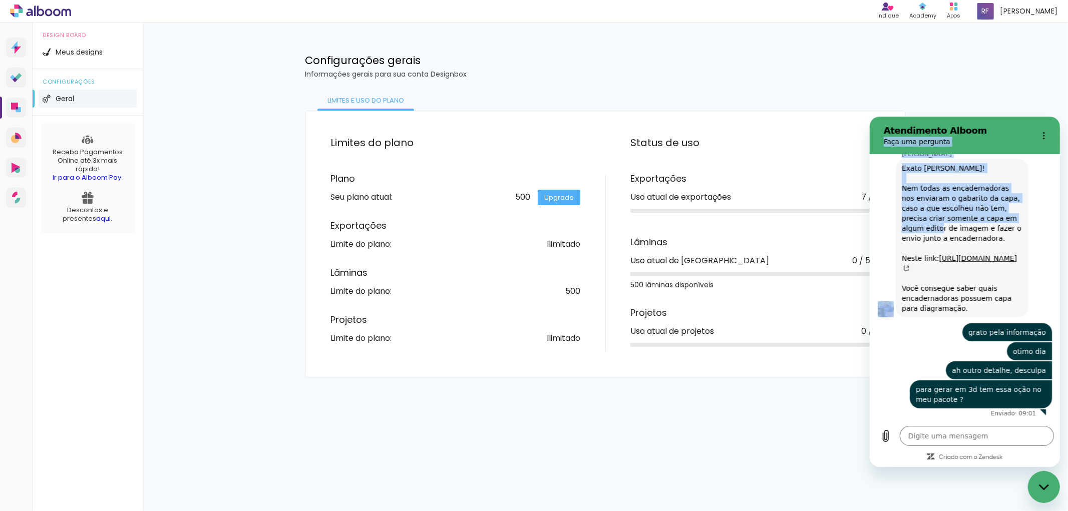
drag, startPoint x: 989, startPoint y: 124, endPoint x: 1000, endPoint y: 189, distance: 66.5
click at [1000, 189] on div "Atendimento Alboom Faça uma pergunta 08:56 Alboom Alboom diz: Olá, tudo bem? Pa…" at bounding box center [965, 291] width 190 height 351
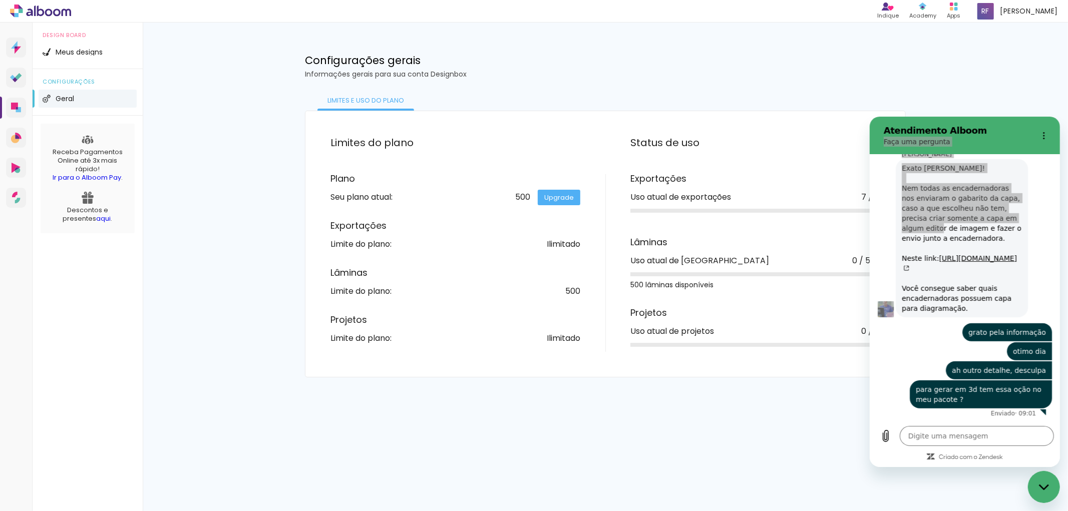
click at [833, 54] on div "Configurações gerais Informações gerais para sua conta Designbox" at bounding box center [605, 55] width 651 height 65
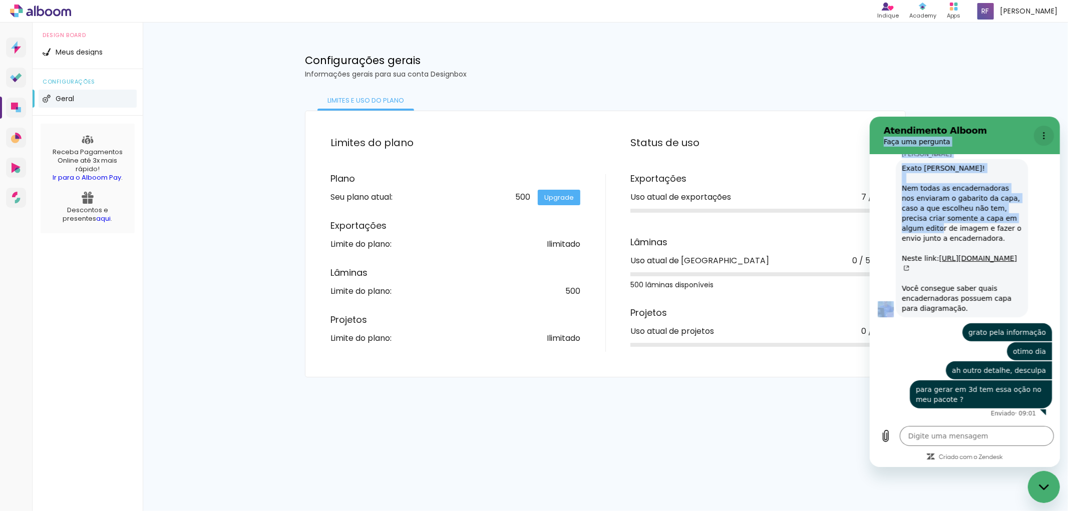
click at [1043, 136] on icon "Menu de opções" at bounding box center [1044, 135] width 8 height 8
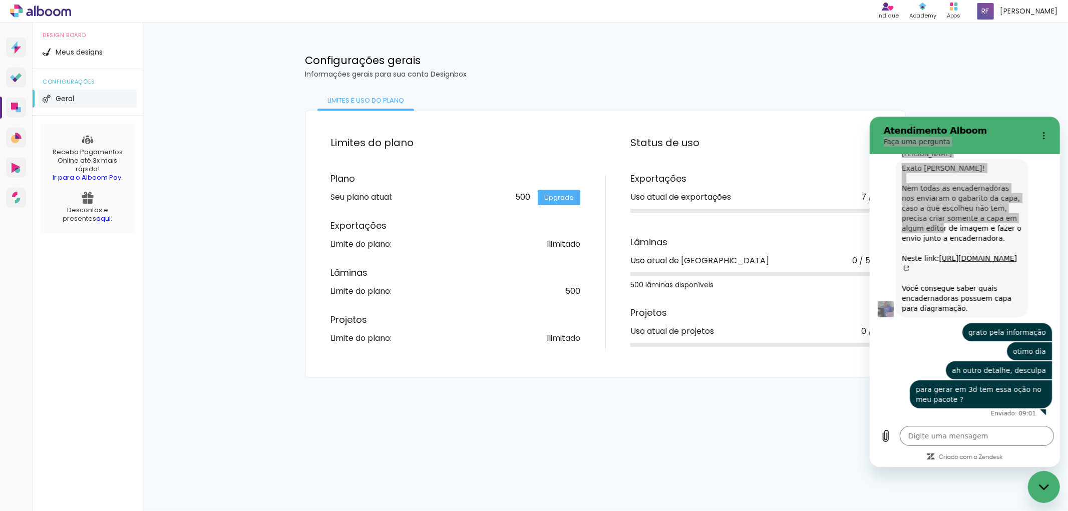
click at [717, 430] on div "Prosite Website + Landing pages Proof Sistema de seleção e venda de fotos Desig…" at bounding box center [534, 267] width 1068 height 489
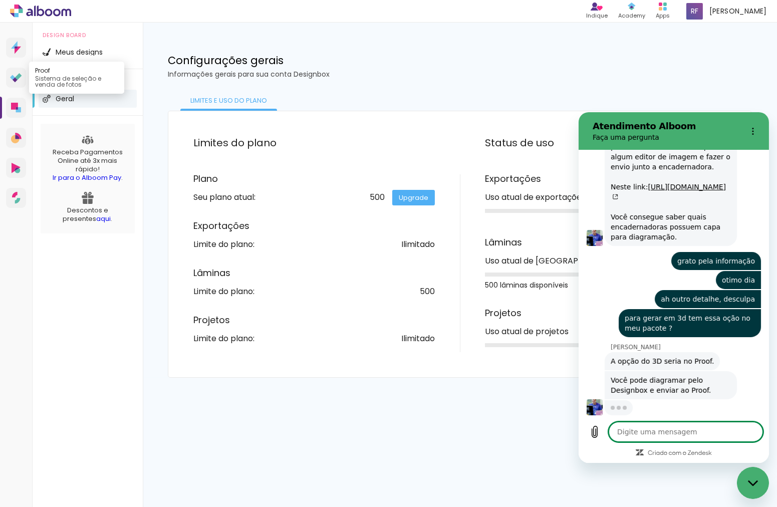
scroll to position [578, 0]
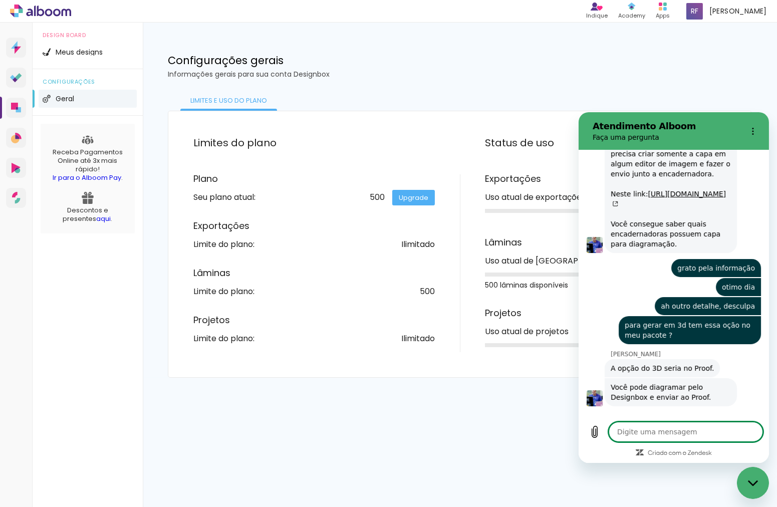
type textarea "x"
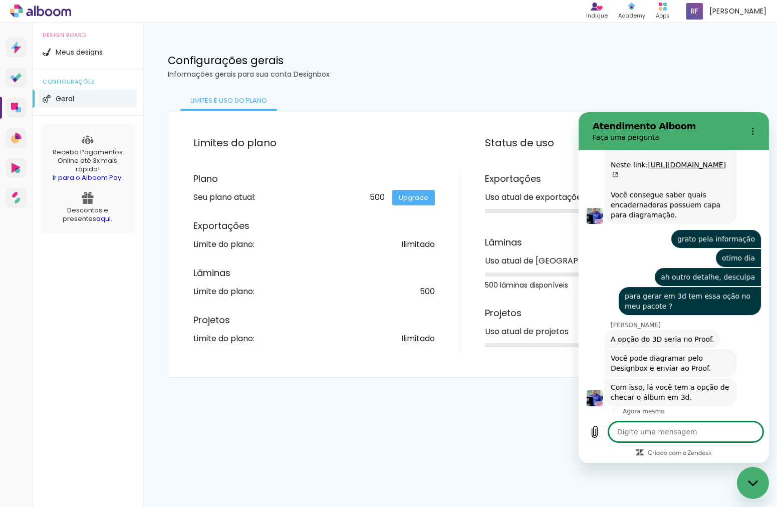
scroll to position [602, 0]
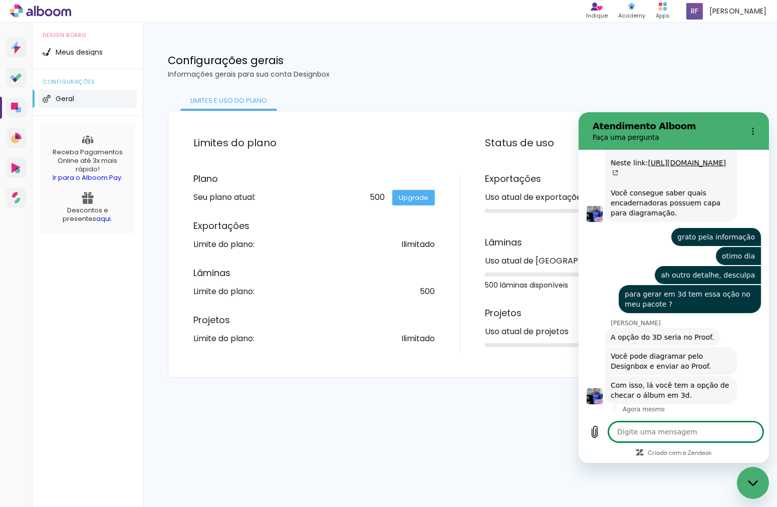
click at [665, 433] on textarea at bounding box center [685, 431] width 154 height 20
type textarea "b"
type textarea "x"
type textarea "bl"
type textarea "x"
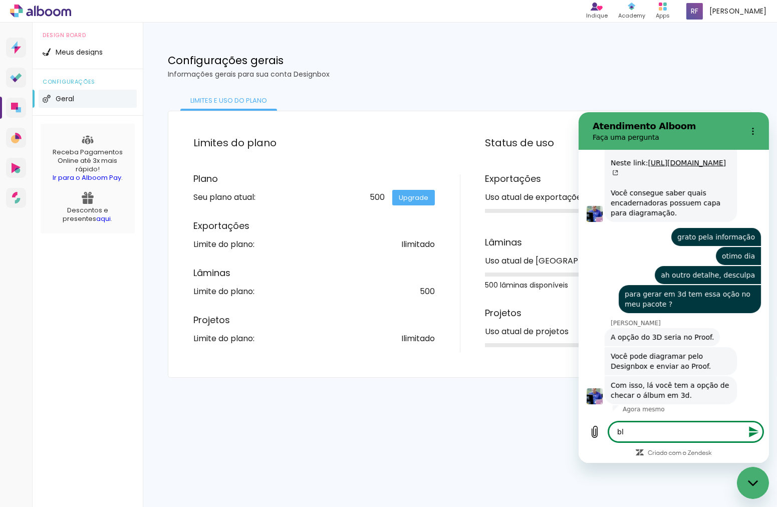
type textarea "blz"
type textarea "x"
type textarea "blza"
type textarea "x"
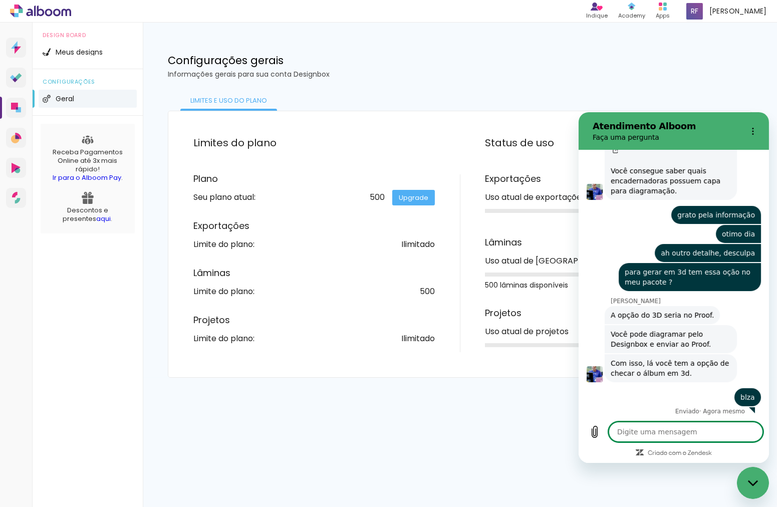
scroll to position [627, 0]
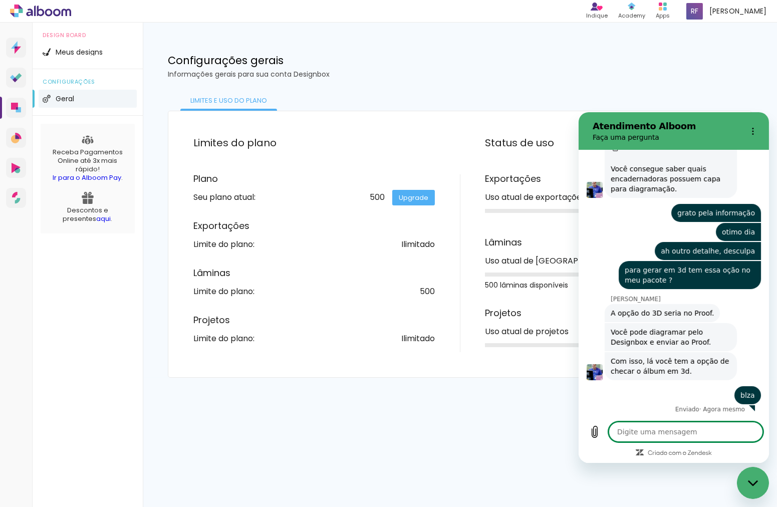
click at [752, 475] on div "Fechar janela de mensagens" at bounding box center [752, 482] width 30 height 30
type textarea "x"
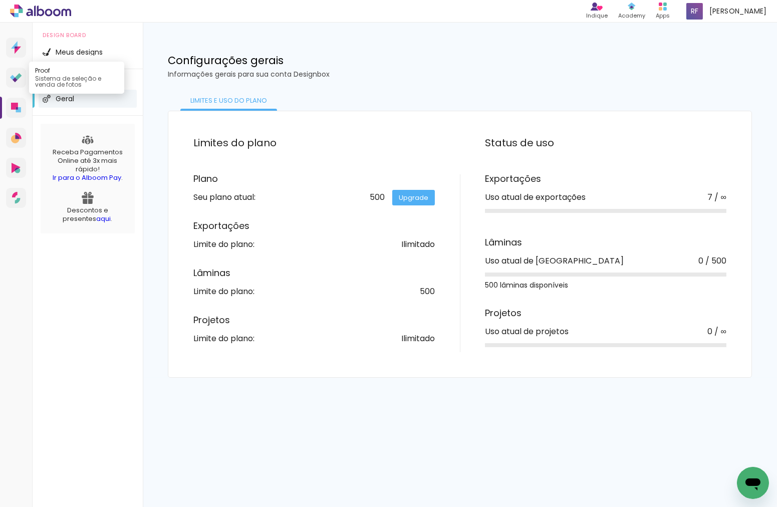
click at [13, 72] on link "Proof Sistema de seleção e venda de fotos" at bounding box center [16, 78] width 20 height 20
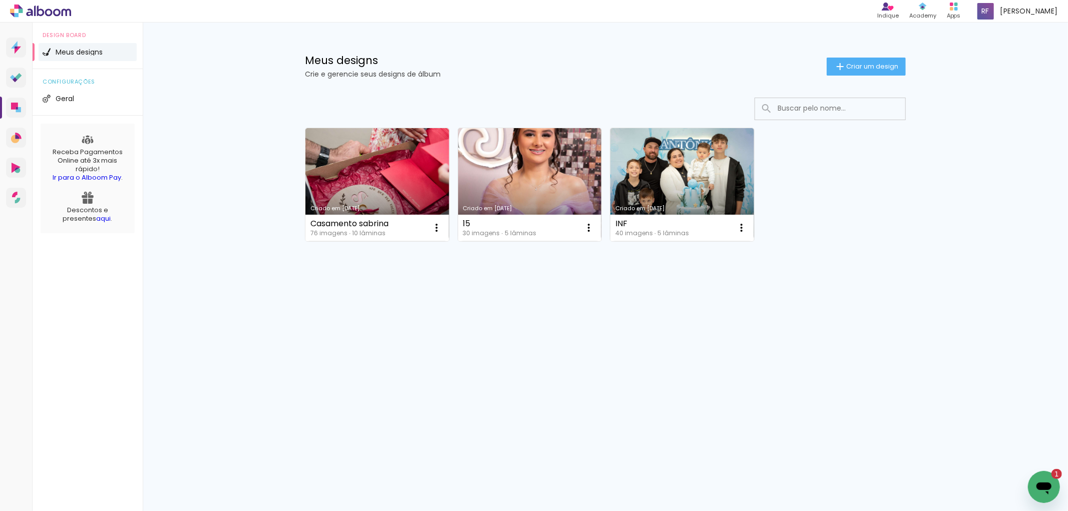
click at [1046, 487] on icon "Abrir janela de mensagens, 1 mensagem não lida" at bounding box center [1043, 488] width 15 height 12
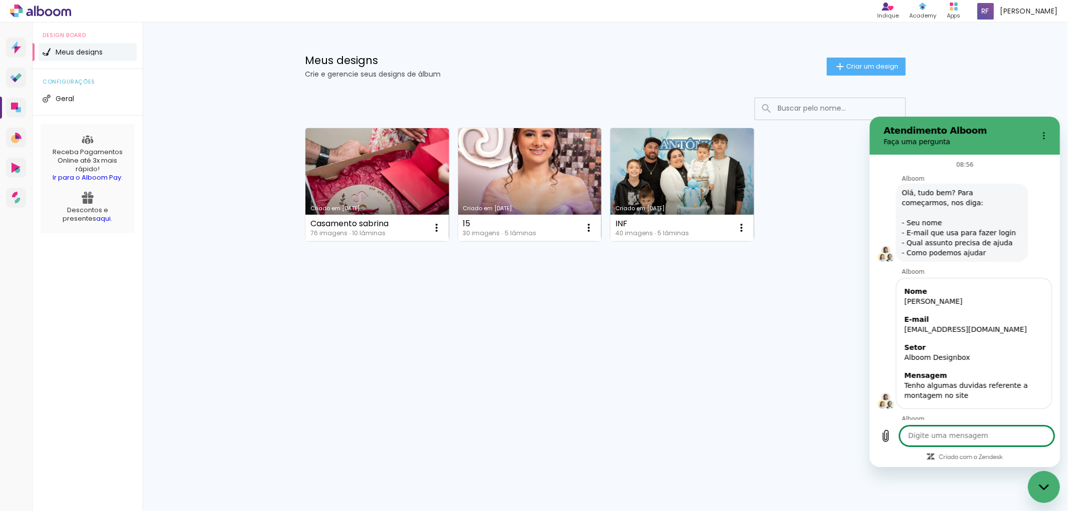
scroll to position [685, 0]
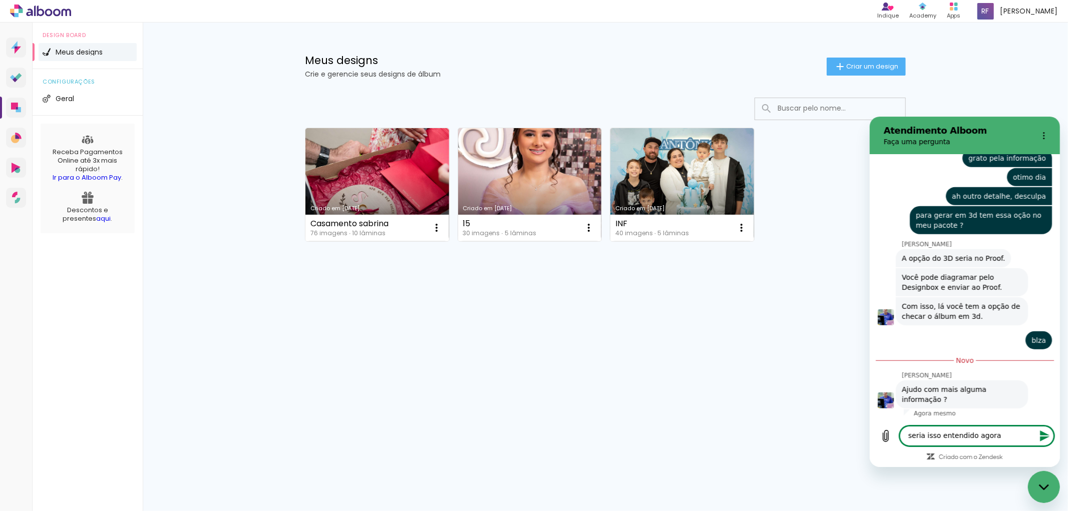
type textarea "seria isso entendido agora"
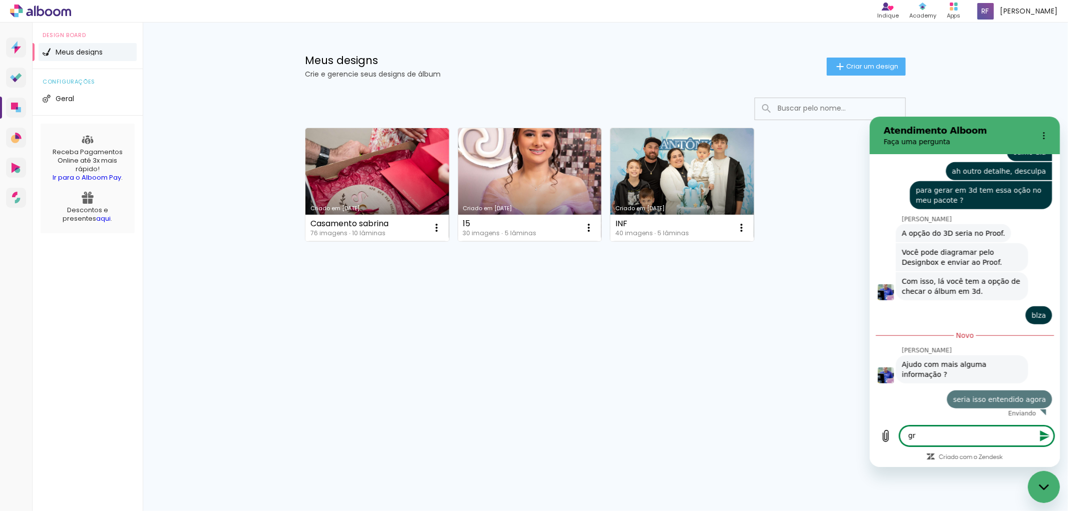
scroll to position [709, 0]
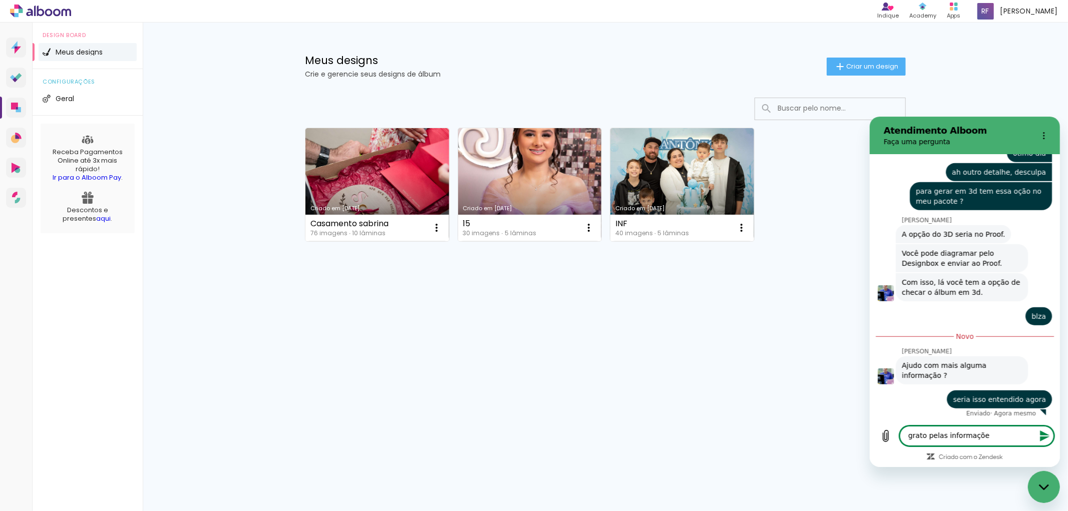
type textarea "grato pelas informações"
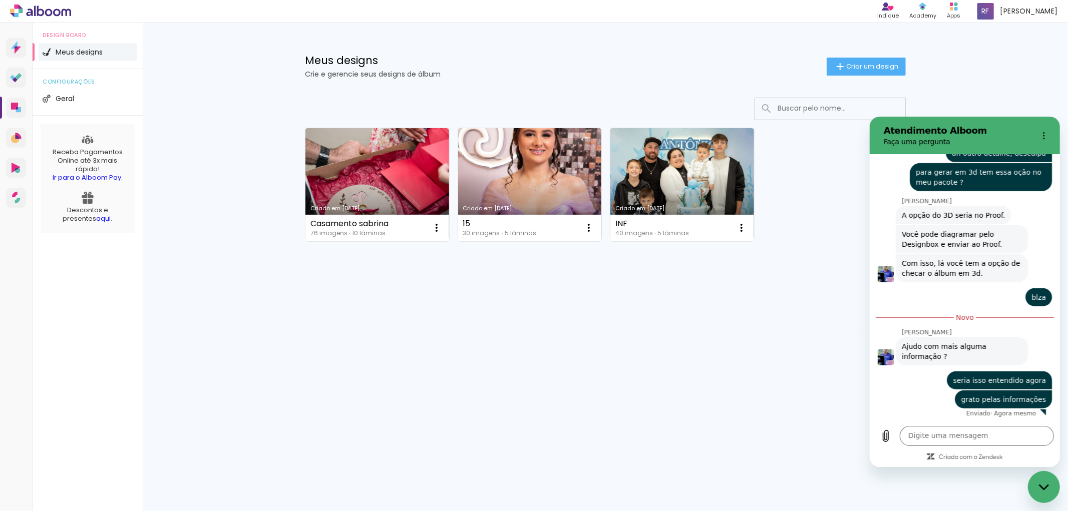
scroll to position [728, 0]
click at [559, 326] on div "Criado em [DATE] Casamento sabrina 76 imagens ∙ 10 lâminas Abrir Fazer uma cópi…" at bounding box center [605, 211] width 651 height 247
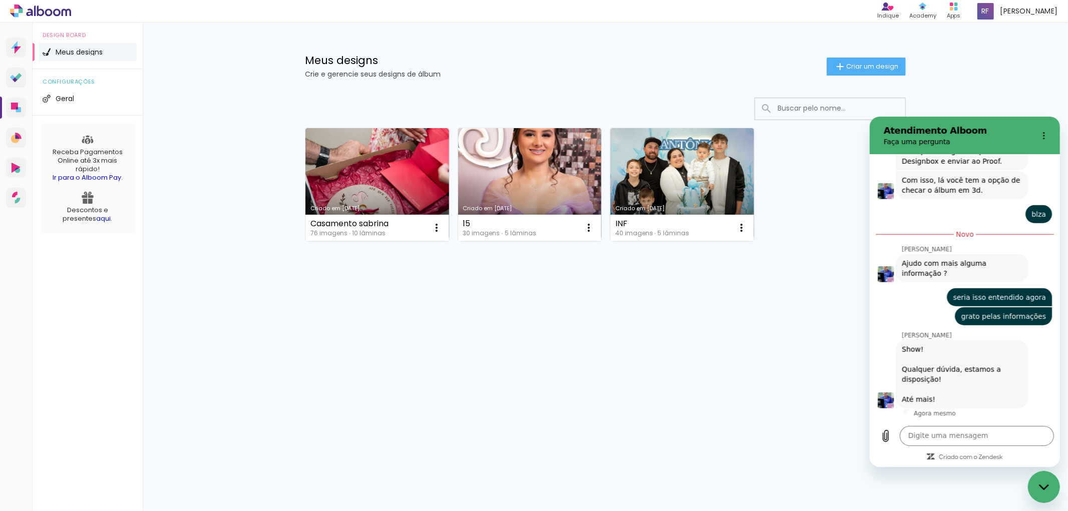
scroll to position [811, 0]
